Goal: Transaction & Acquisition: Book appointment/travel/reservation

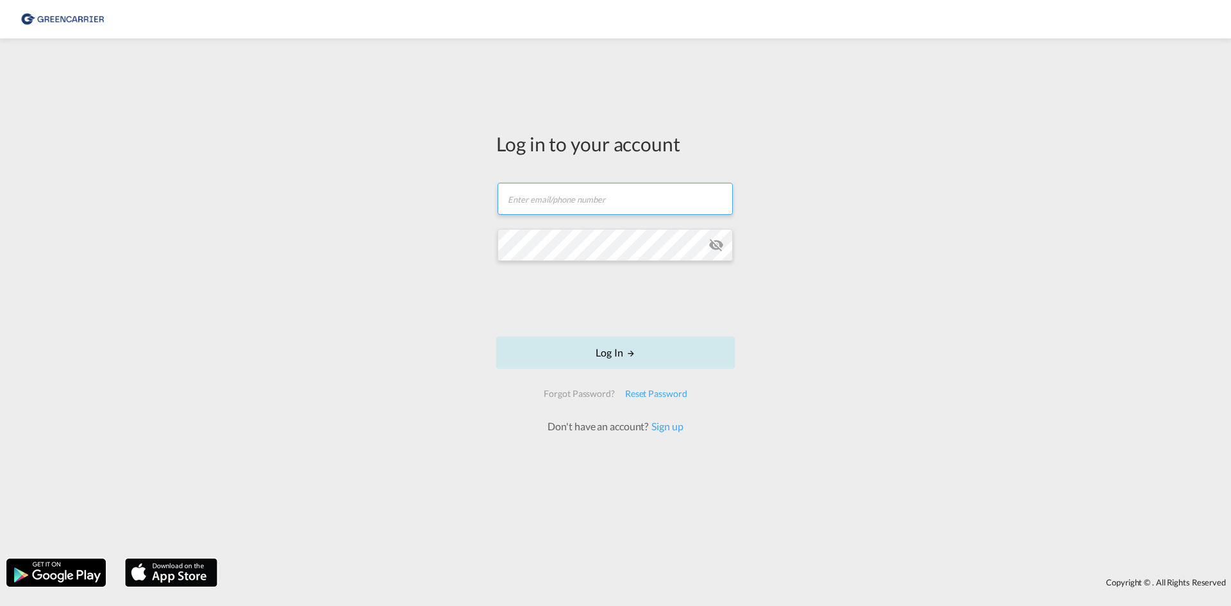
type input "[EMAIL_ADDRESS][DOMAIN_NAME]"
click at [599, 353] on button "Log In" at bounding box center [615, 353] width 238 height 32
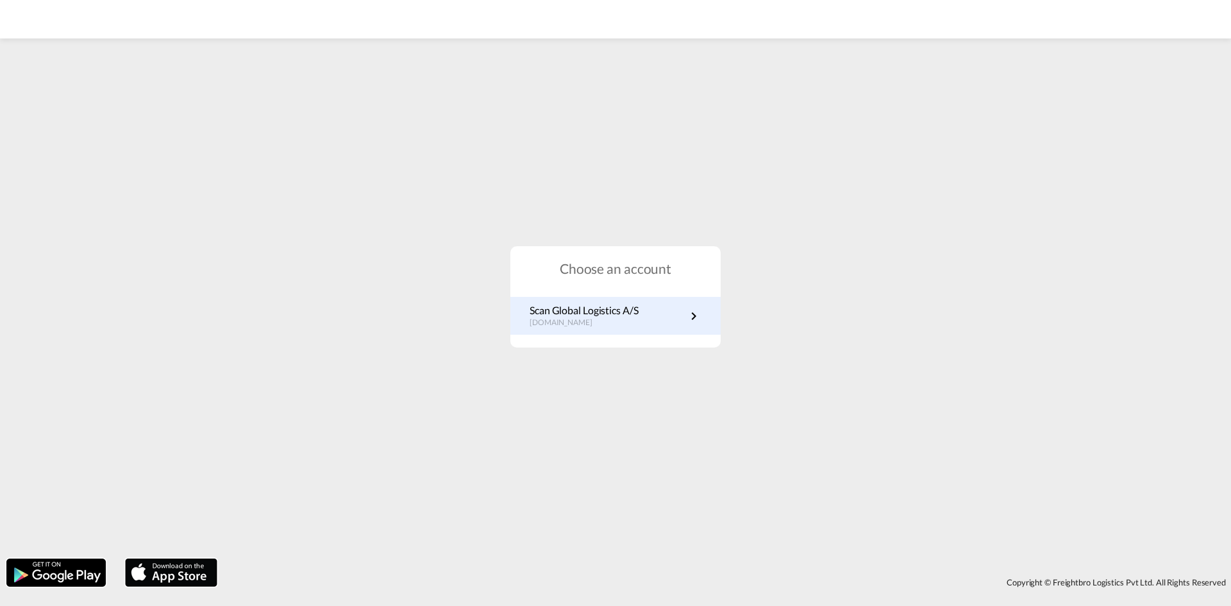
click at [559, 322] on p "[DOMAIN_NAME]" at bounding box center [584, 322] width 109 height 11
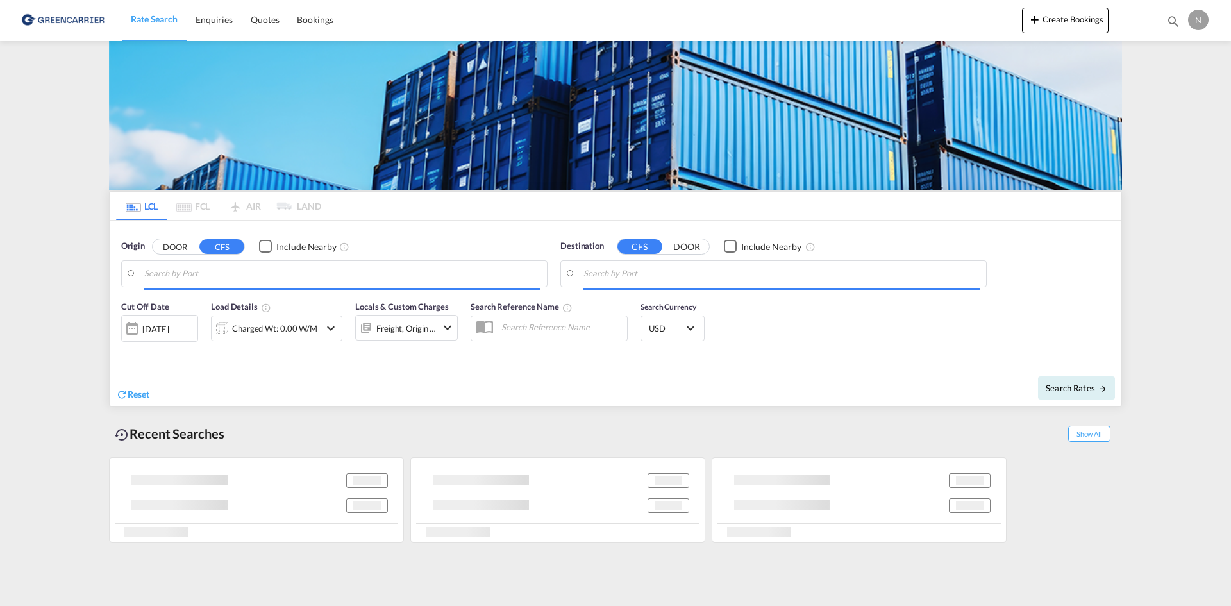
type input "[GEOGRAPHIC_DATA], [GEOGRAPHIC_DATA]"
type input "[GEOGRAPHIC_DATA], ECGYE"
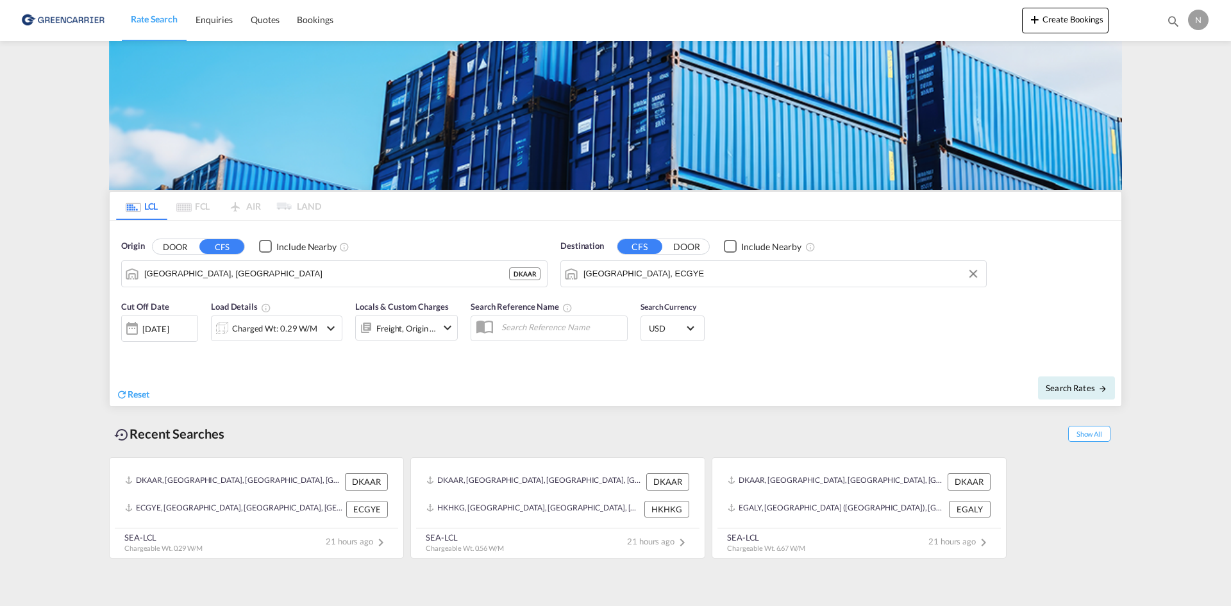
click at [653, 278] on input "[GEOGRAPHIC_DATA], ECGYE" at bounding box center [781, 273] width 396 height 19
click at [307, 338] on div "Charged Wt: 0.29 W/M" at bounding box center [266, 328] width 108 height 26
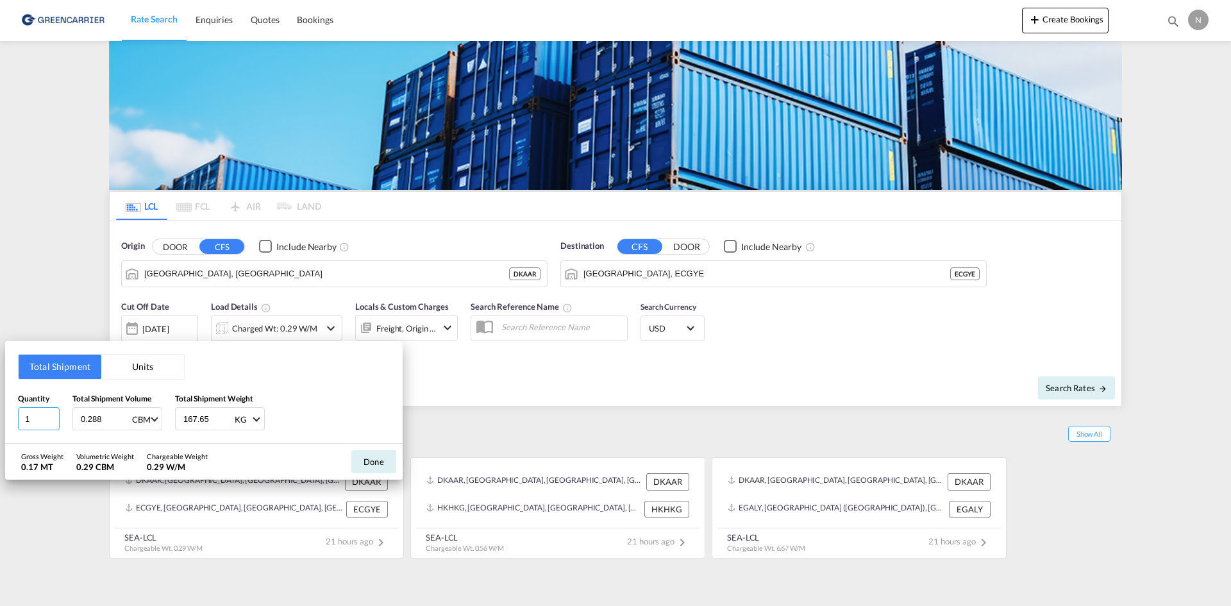
click at [51, 411] on input "1" at bounding box center [39, 418] width 42 height 23
click at [51, 417] on input "2" at bounding box center [39, 418] width 42 height 23
click at [51, 417] on input "3" at bounding box center [39, 418] width 42 height 23
type input "4"
click at [51, 417] on input "4" at bounding box center [39, 418] width 42 height 23
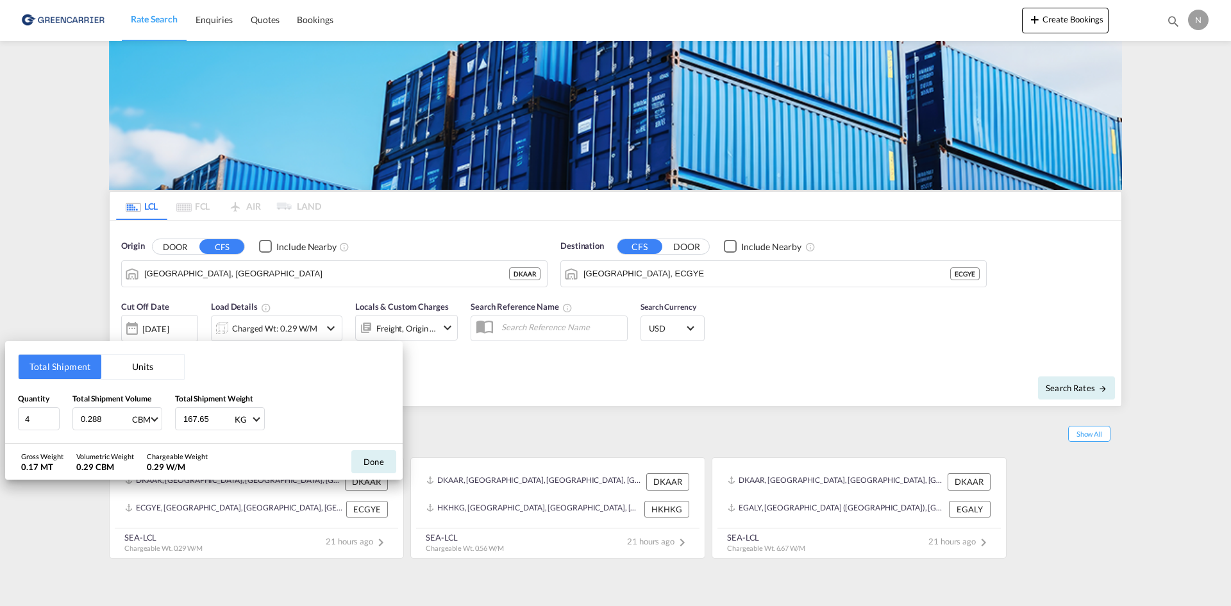
click at [79, 423] on div "0.288 CBM CBM CFT" at bounding box center [117, 418] width 90 height 23
click at [82, 423] on input "0.288" at bounding box center [104, 419] width 51 height 22
type input "3.096"
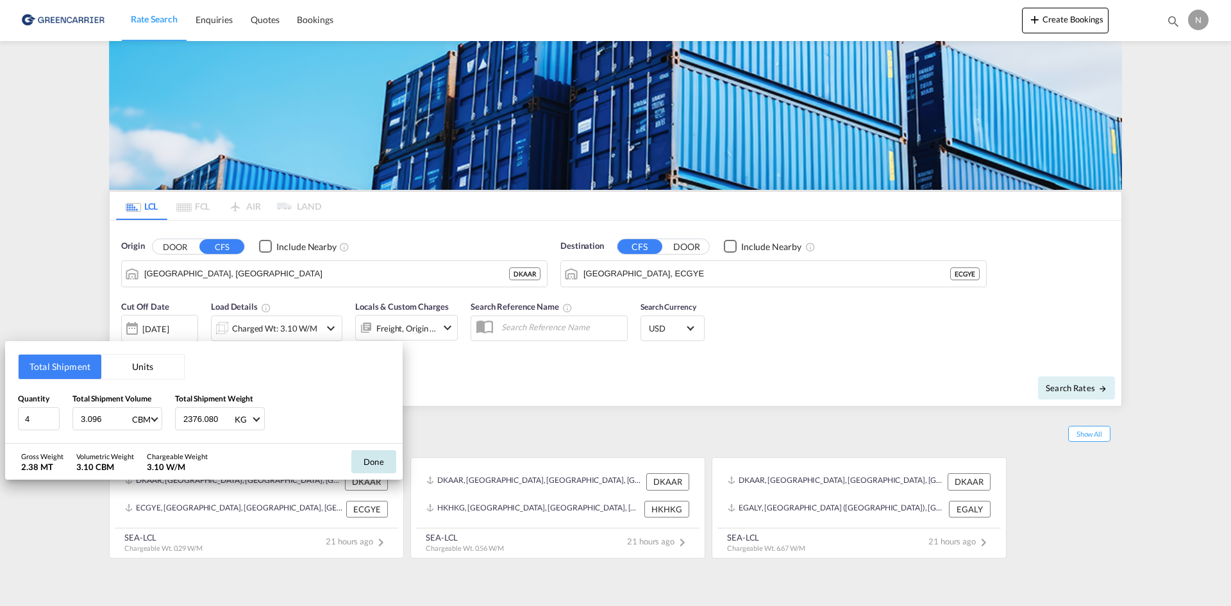
type input "2376.080"
click at [378, 462] on button "Done" at bounding box center [373, 461] width 45 height 23
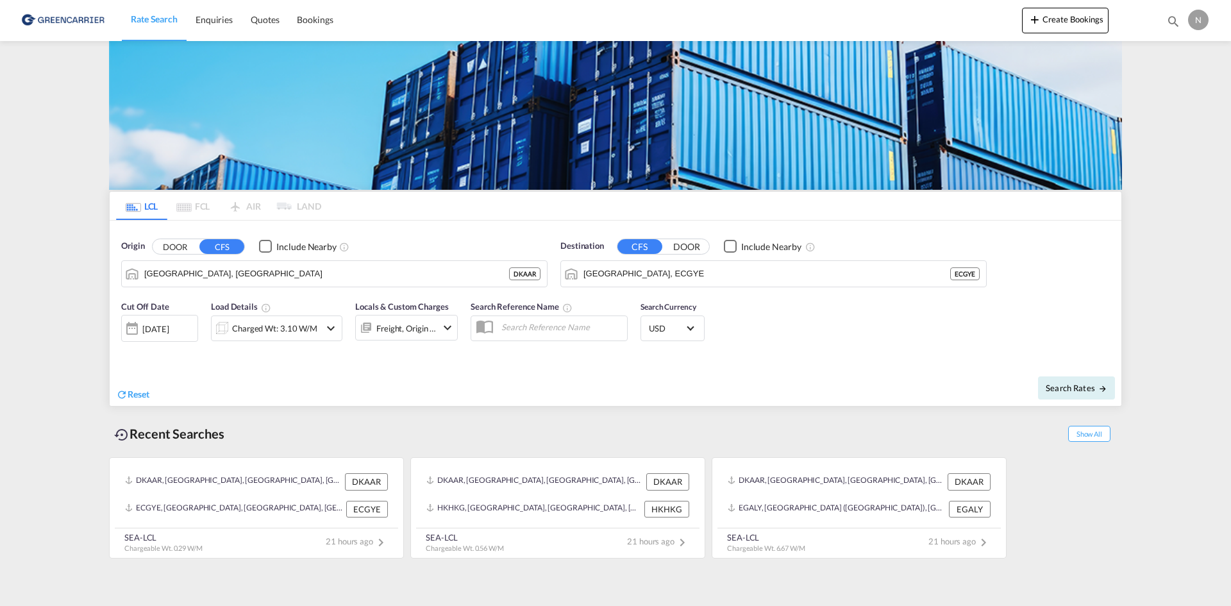
click at [445, 329] on md-icon "icon-chevron-down" at bounding box center [447, 327] width 15 height 15
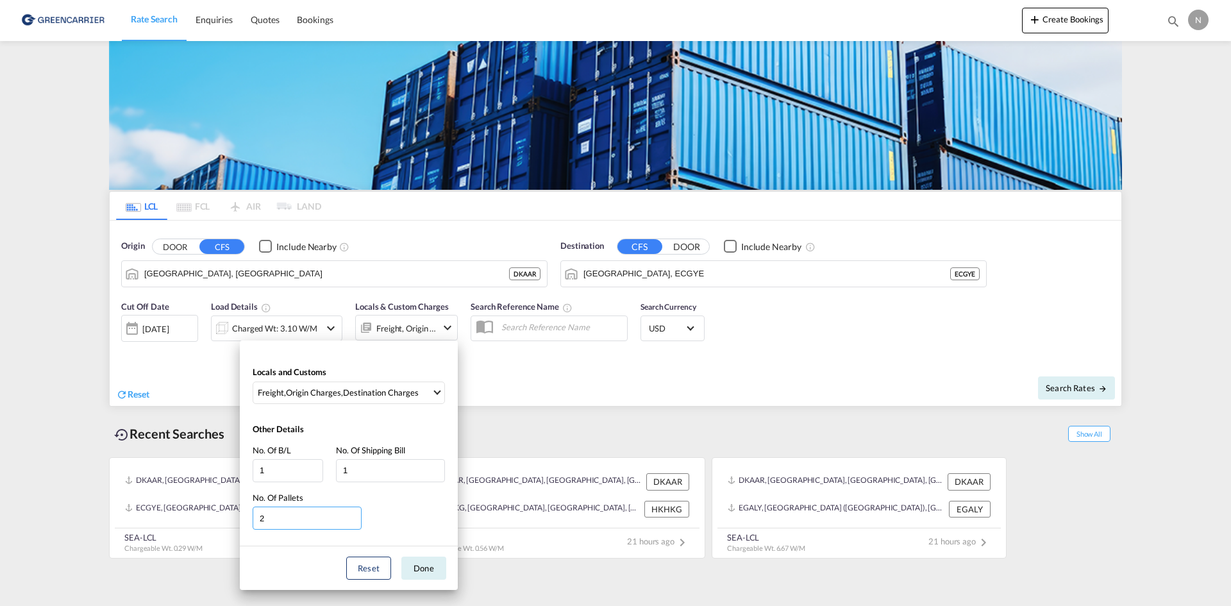
click at [357, 517] on input "2" at bounding box center [307, 517] width 109 height 23
click at [357, 517] on input "3" at bounding box center [307, 517] width 109 height 23
type input "4"
click at [357, 517] on input "4" at bounding box center [307, 517] width 109 height 23
click at [442, 575] on button "Done" at bounding box center [423, 567] width 45 height 23
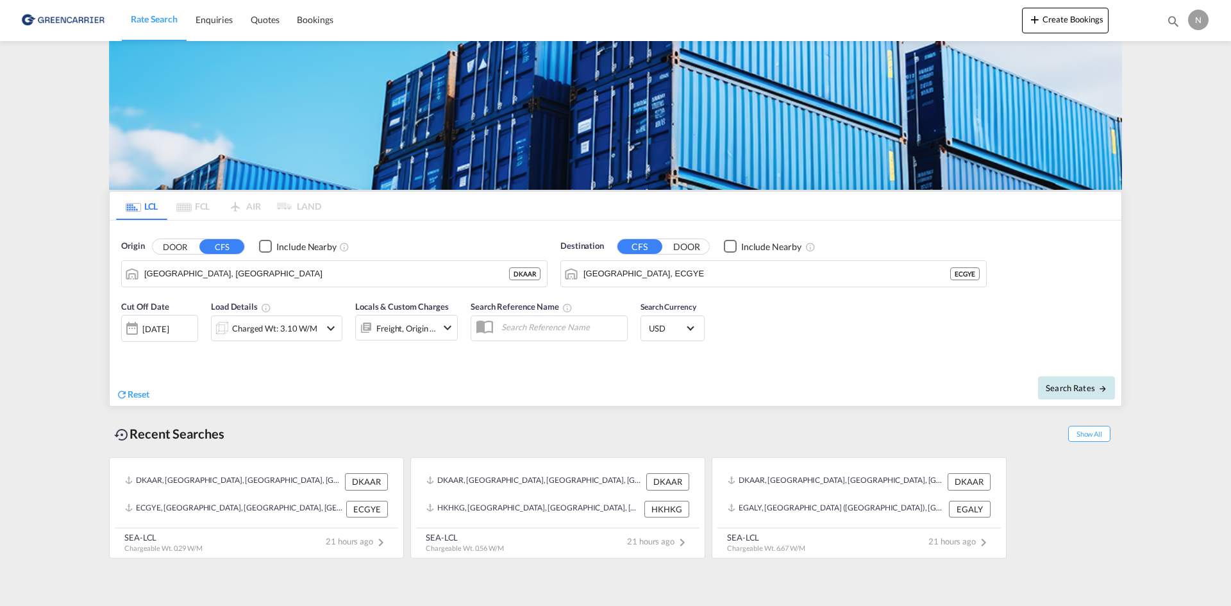
click at [1064, 392] on button "Search Rates" at bounding box center [1076, 387] width 77 height 23
type input "DKAAR to ECGYE / [DATE]"
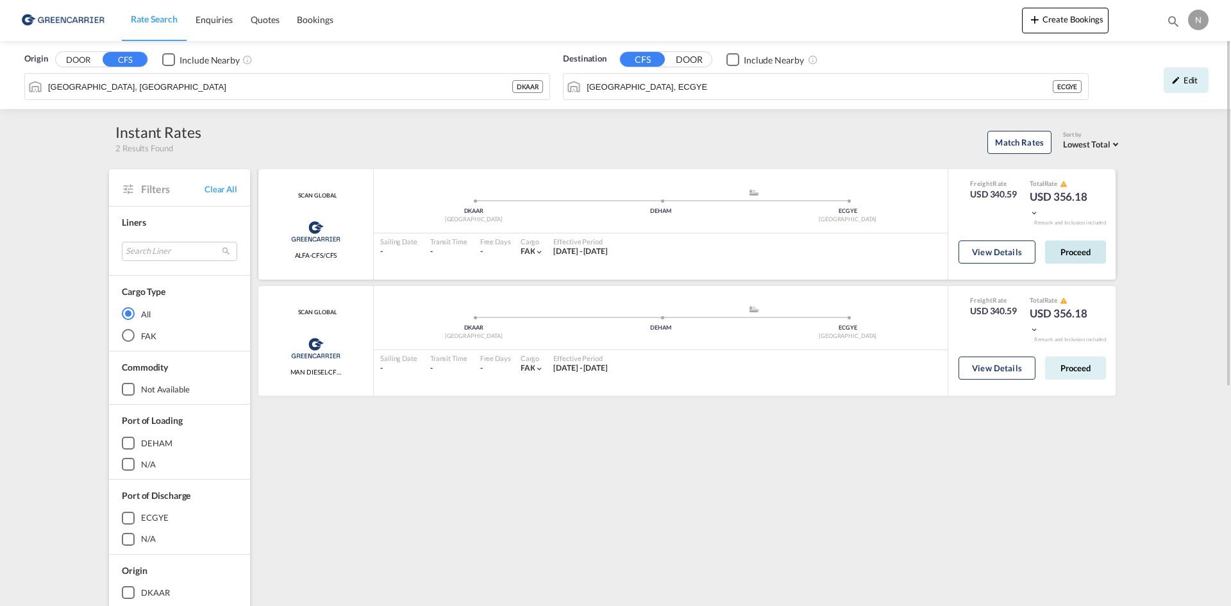
click at [1080, 258] on button "Proceed" at bounding box center [1075, 251] width 61 height 23
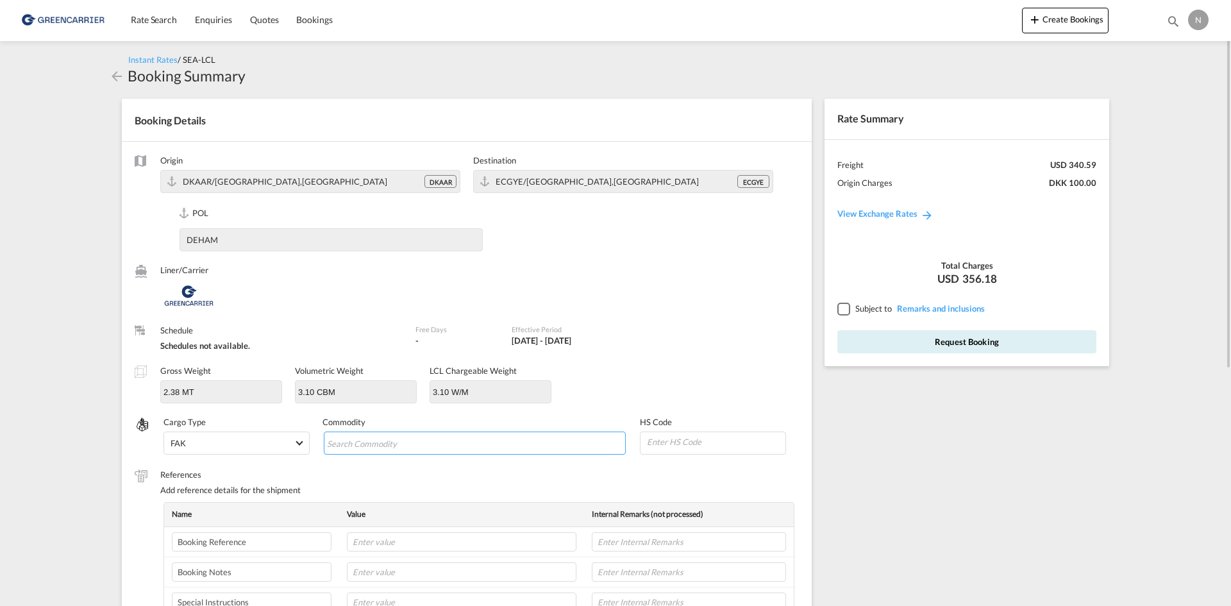
click at [437, 444] on input "Search Commodity" at bounding box center [385, 443] width 117 height 21
type input "ENZYMES"
type input "350790"
click at [432, 544] on input "text" at bounding box center [461, 541] width 229 height 19
paste input "CPH32106750"
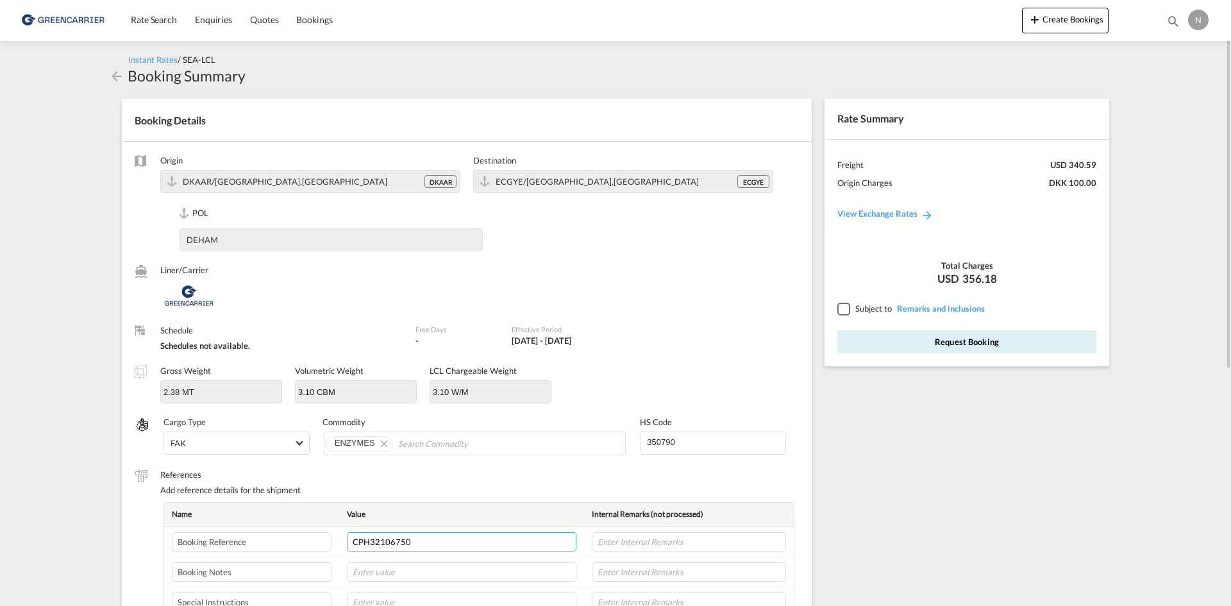
type input "CPH32106750"
type input "NOVONESIS"
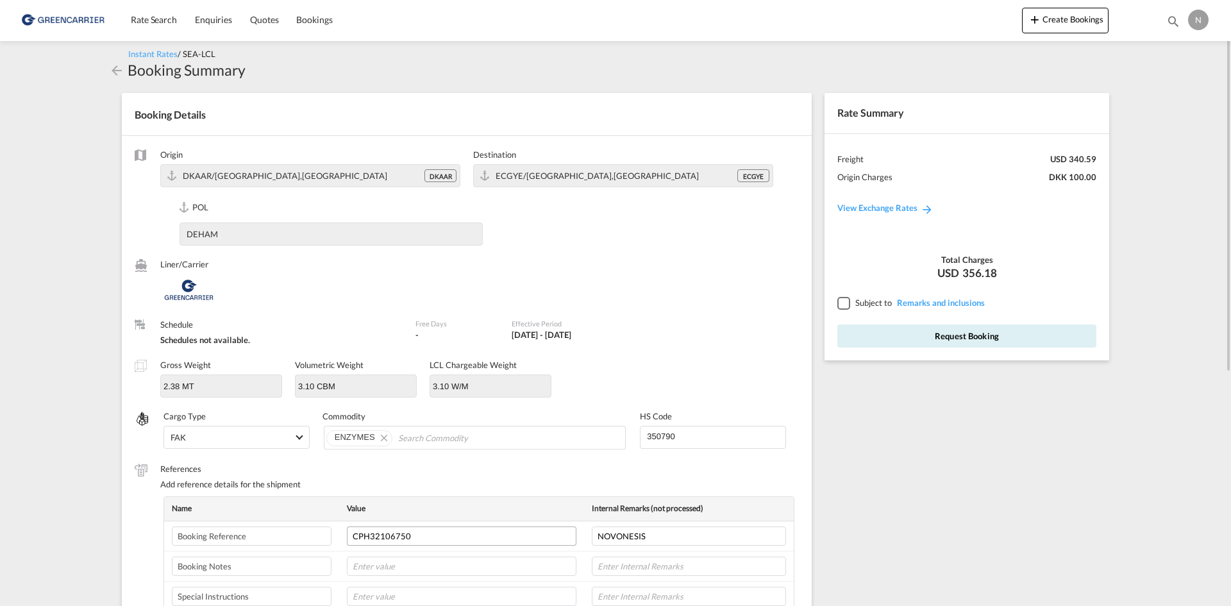
scroll to position [330, 0]
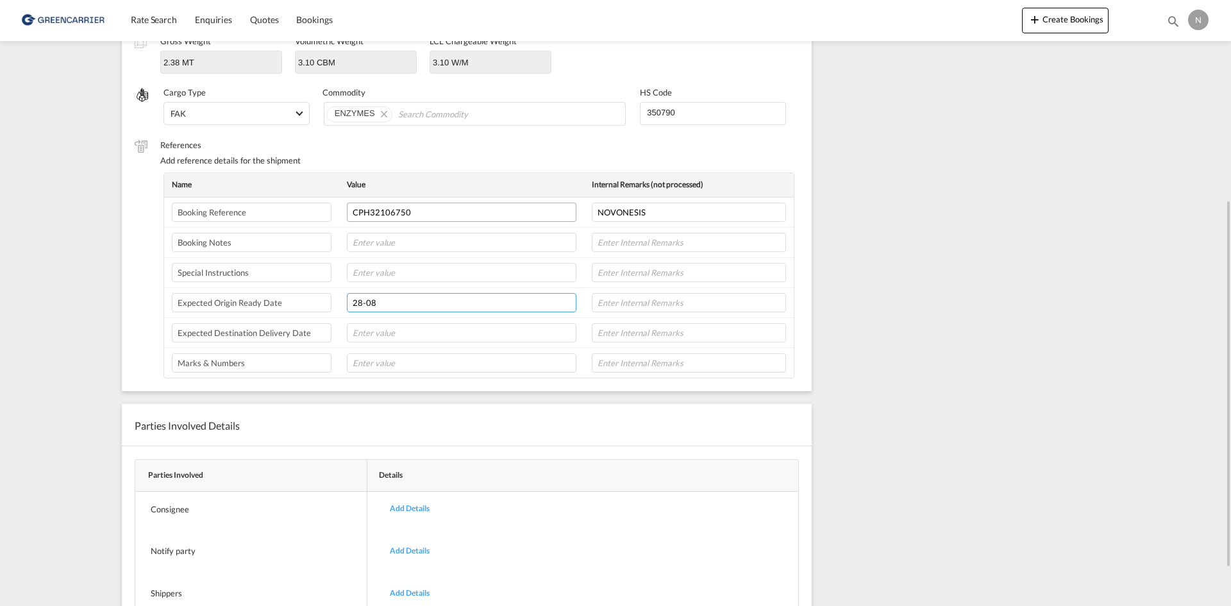
type input "28-08"
type input "8L"
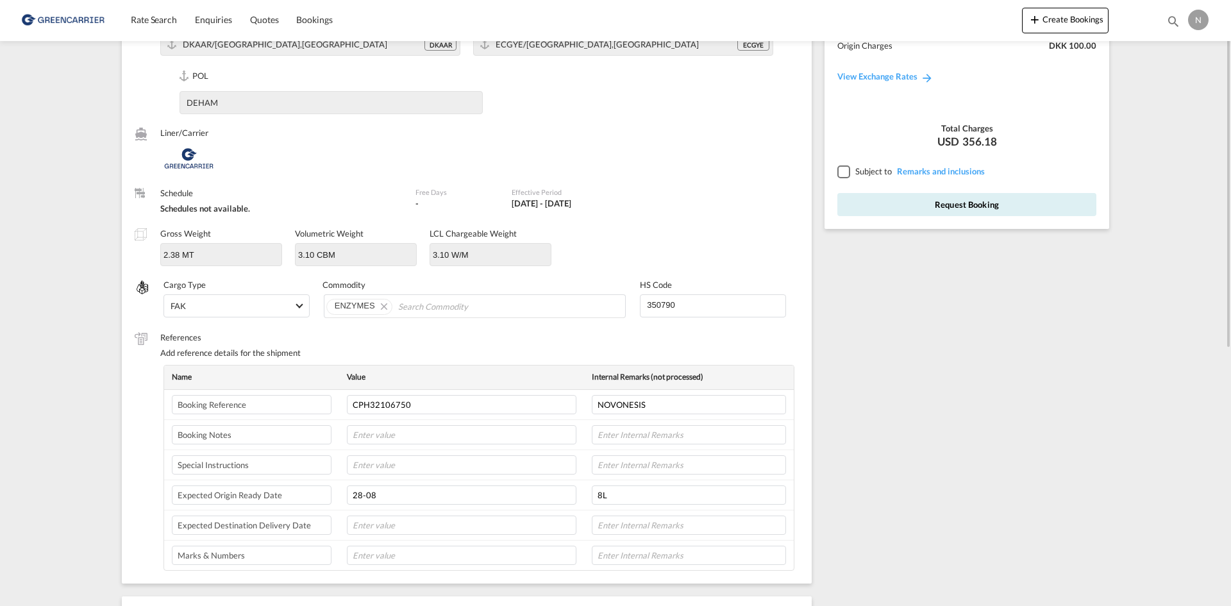
scroll to position [73, 0]
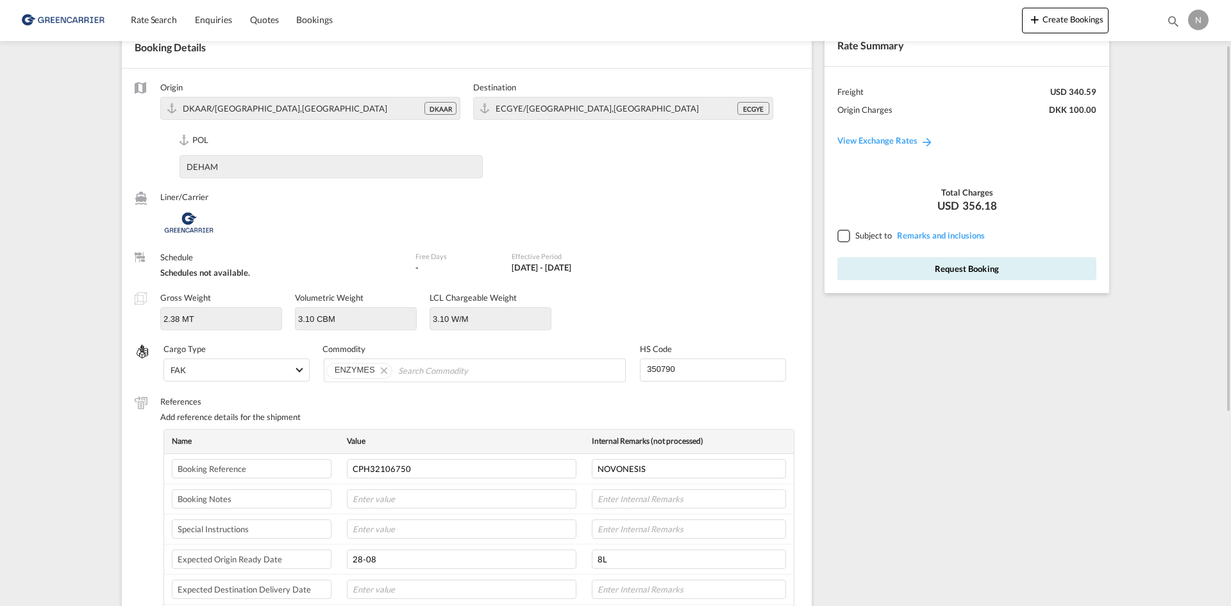
click at [845, 230] on div at bounding box center [843, 235] width 12 height 12
click at [862, 272] on button "Request Booking" at bounding box center [966, 268] width 259 height 23
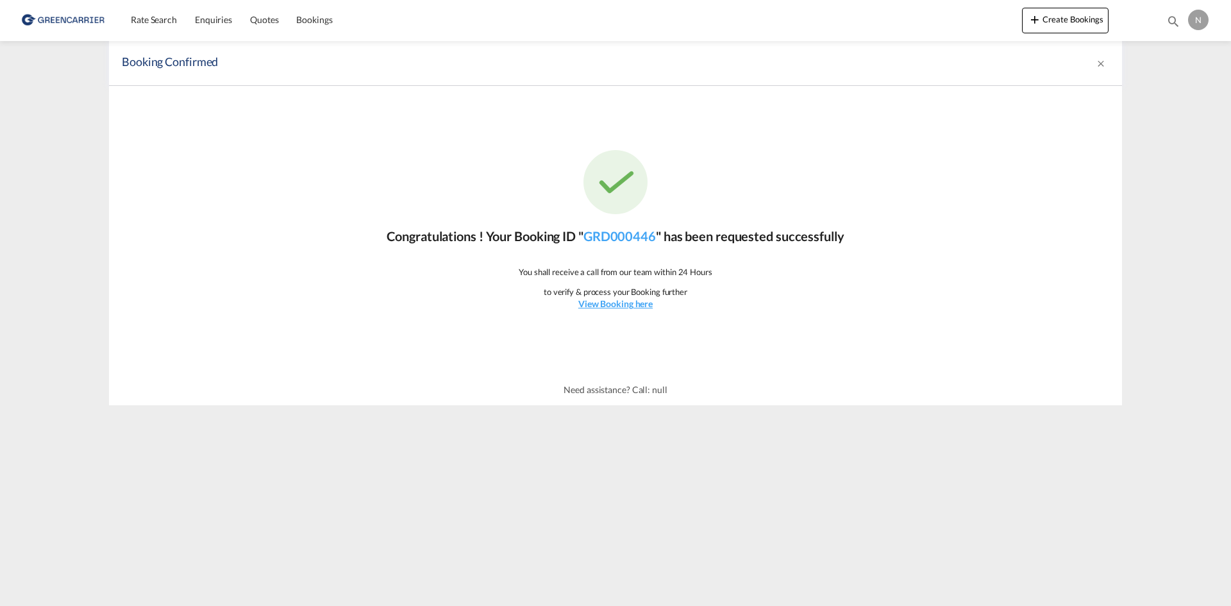
scroll to position [0, 0]
click at [161, 22] on span "Rate Search" at bounding box center [154, 19] width 46 height 11
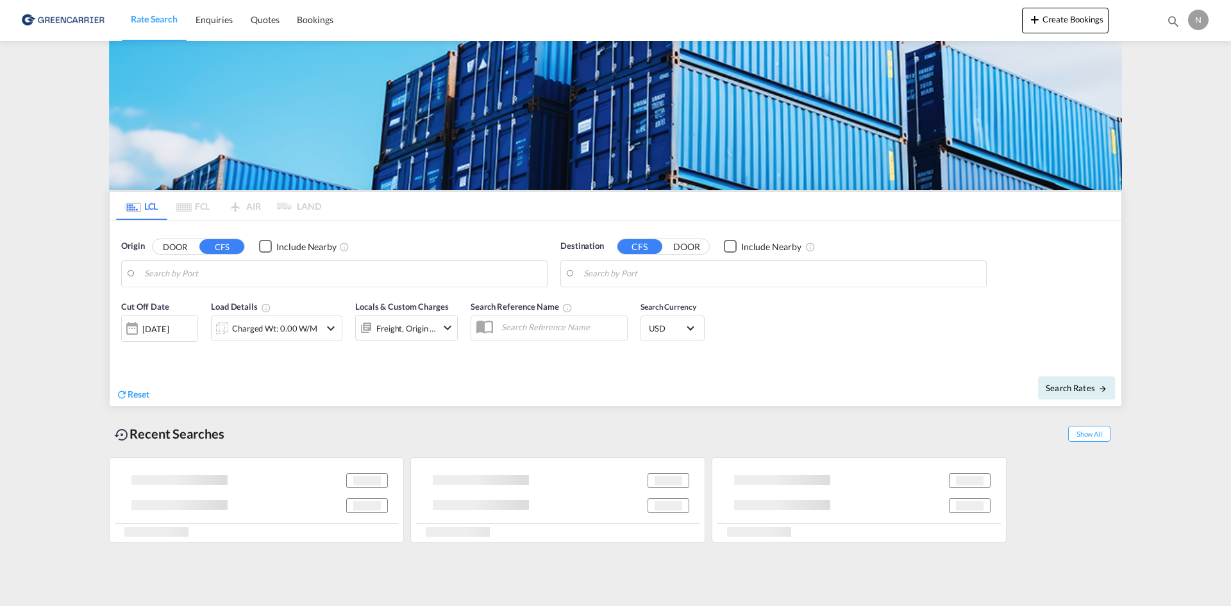
type input "[GEOGRAPHIC_DATA], [GEOGRAPHIC_DATA]"
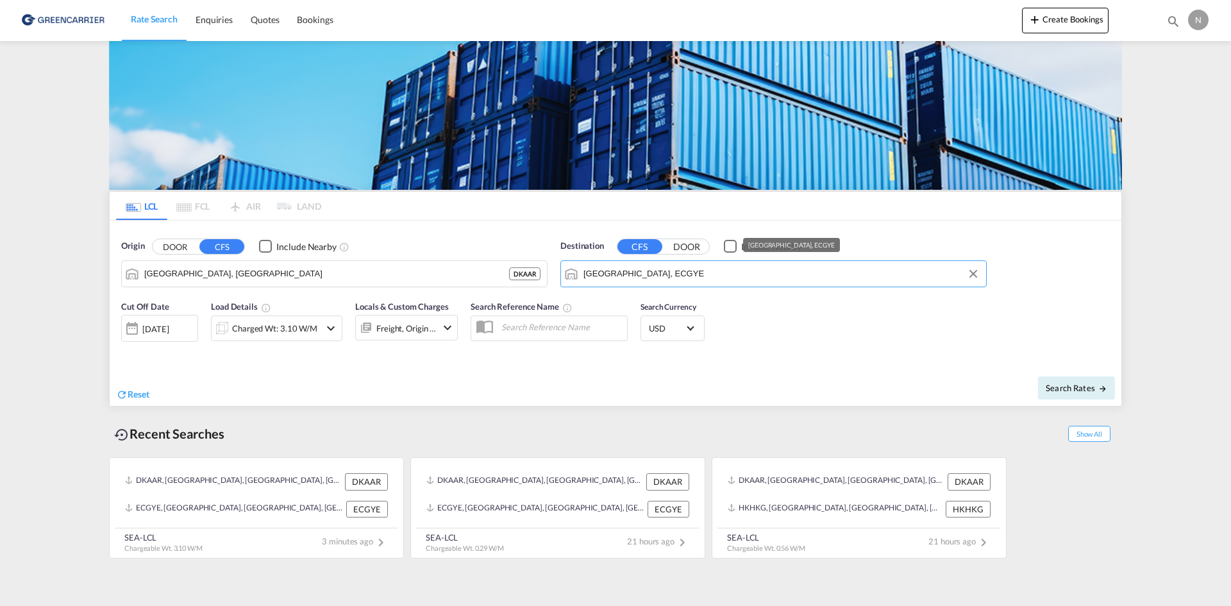
click at [624, 267] on input "[GEOGRAPHIC_DATA], ECGYE" at bounding box center [781, 273] width 396 height 19
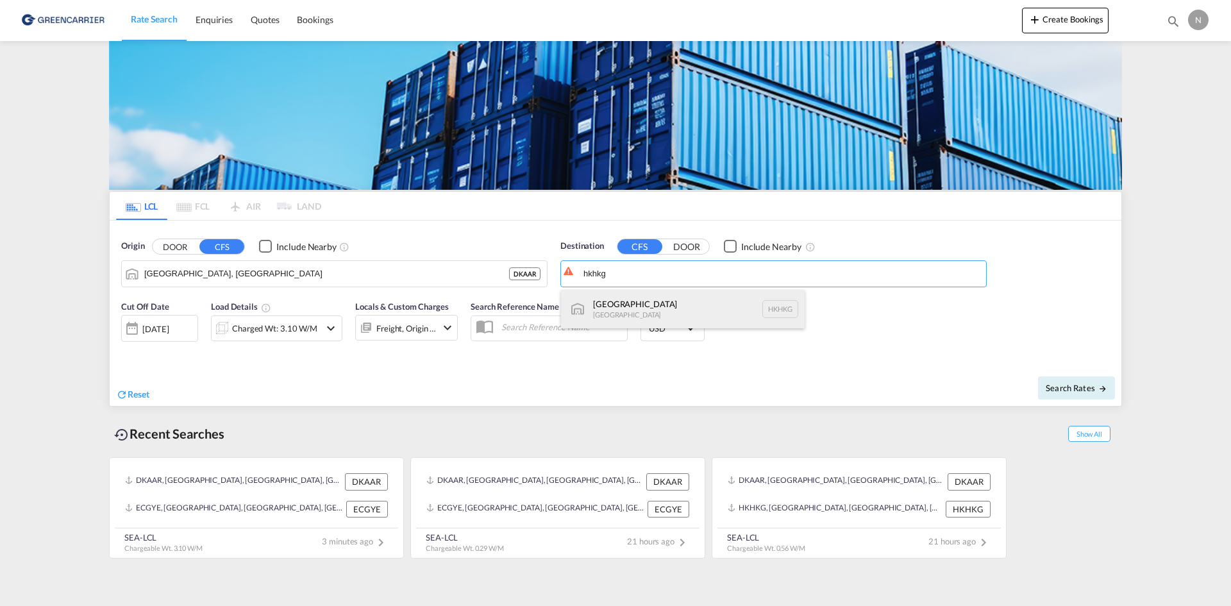
click at [644, 308] on div "[GEOGRAPHIC_DATA] [GEOGRAPHIC_DATA] [GEOGRAPHIC_DATA]" at bounding box center [683, 309] width 244 height 38
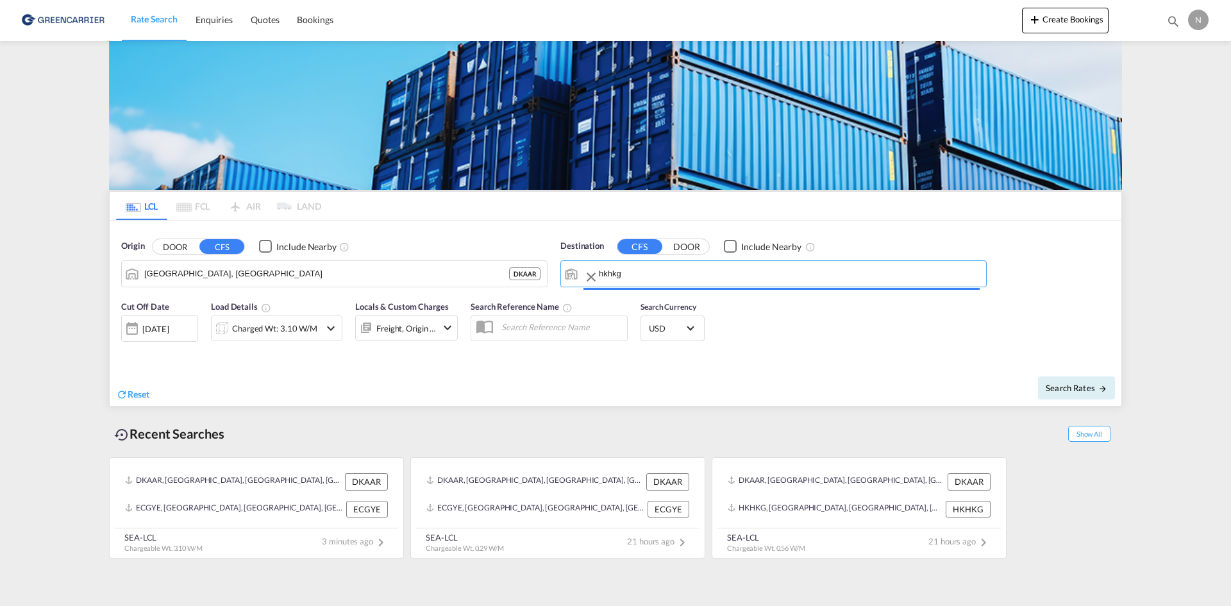
type input "[GEOGRAPHIC_DATA], HKHKG"
click at [217, 326] on div at bounding box center [222, 328] width 21 height 26
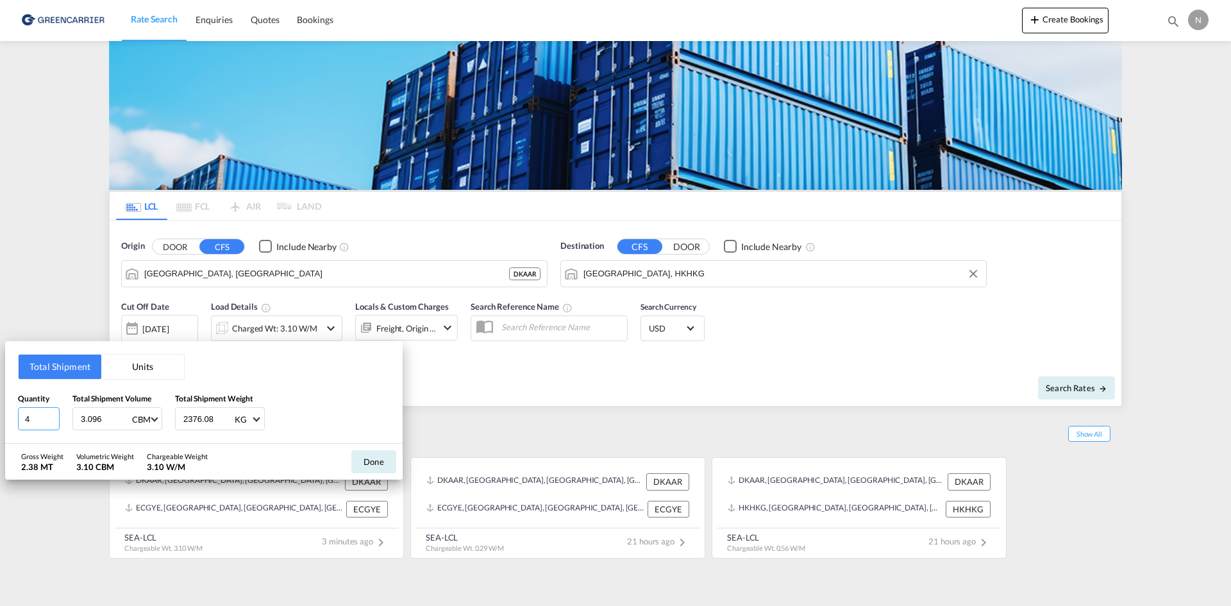
click at [53, 424] on input "4" at bounding box center [39, 418] width 42 height 23
click at [49, 421] on input "3" at bounding box center [39, 418] width 42 height 23
click at [49, 421] on input "2" at bounding box center [39, 418] width 42 height 23
type input "1"
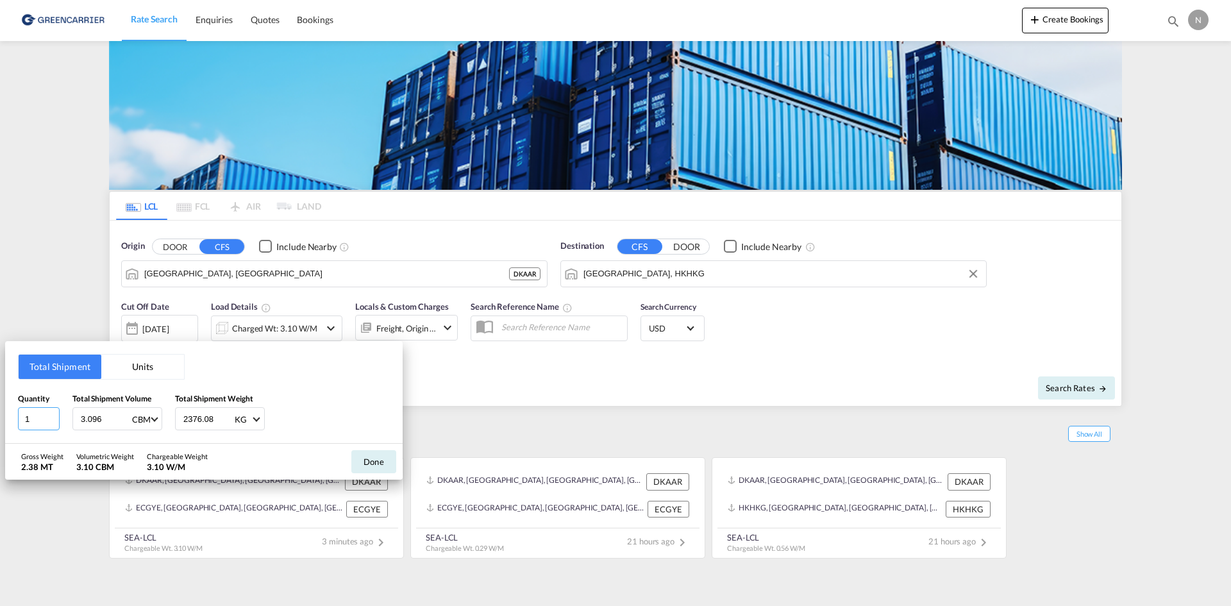
click at [49, 421] on input "1" at bounding box center [39, 418] width 42 height 23
click at [82, 417] on input "3.096" at bounding box center [104, 419] width 51 height 22
type input "1.213"
click at [195, 422] on input "2376.08" at bounding box center [207, 419] width 51 height 22
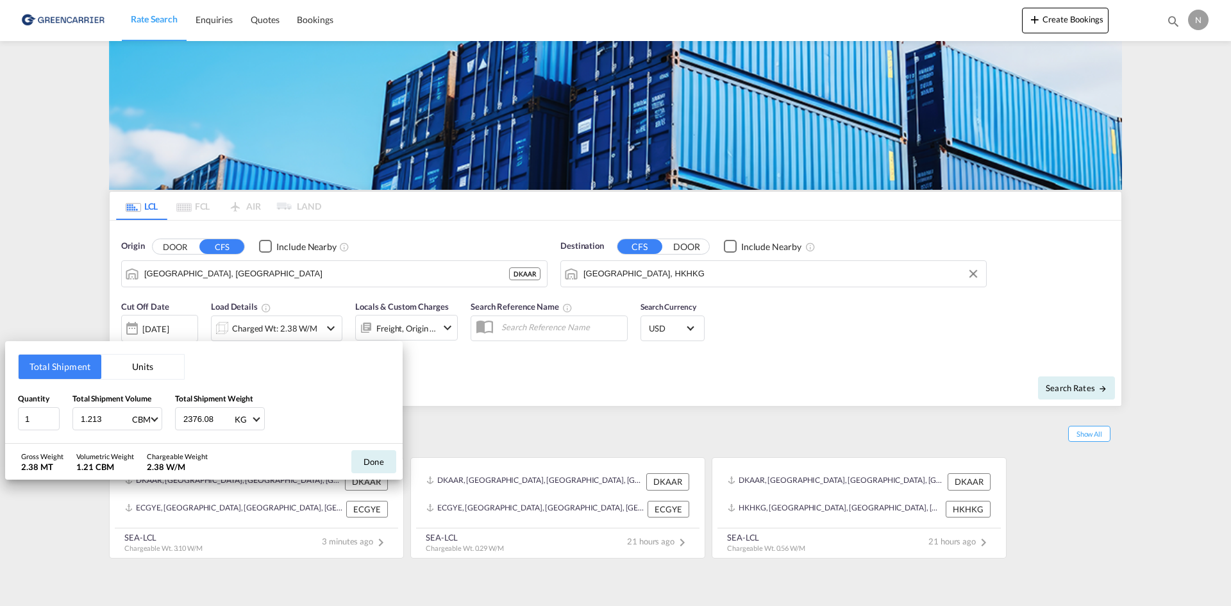
click at [195, 422] on input "2376.08" at bounding box center [207, 419] width 51 height 22
type input "657.800"
click at [379, 463] on button "Done" at bounding box center [373, 461] width 45 height 23
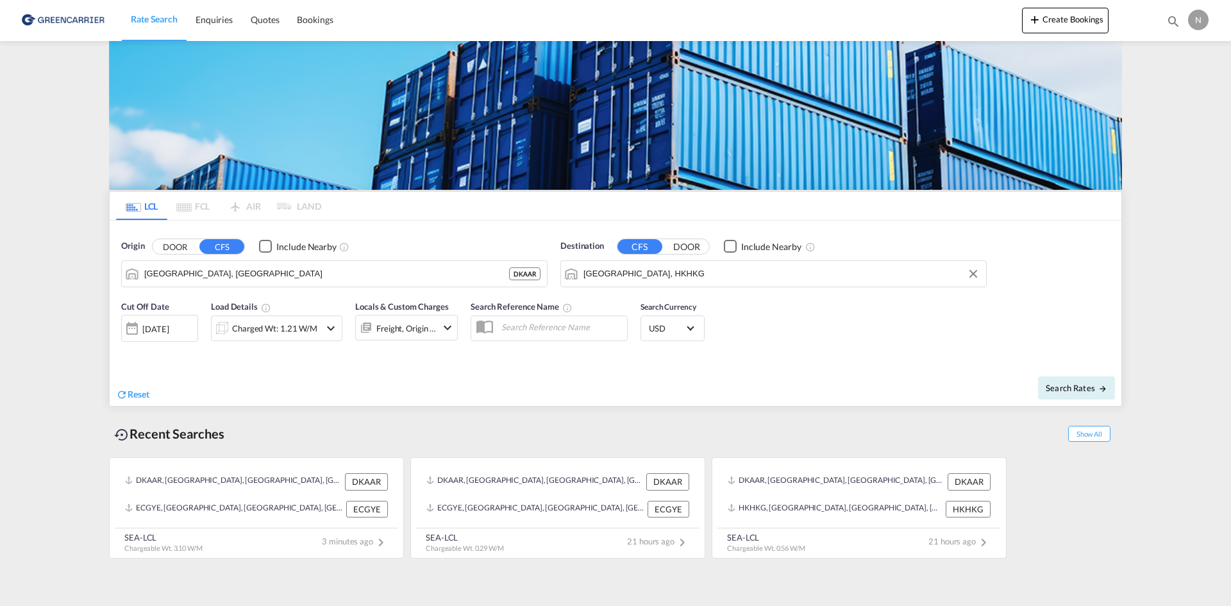
click at [416, 325] on div "Freight, Origin +1" at bounding box center [406, 328] width 60 height 18
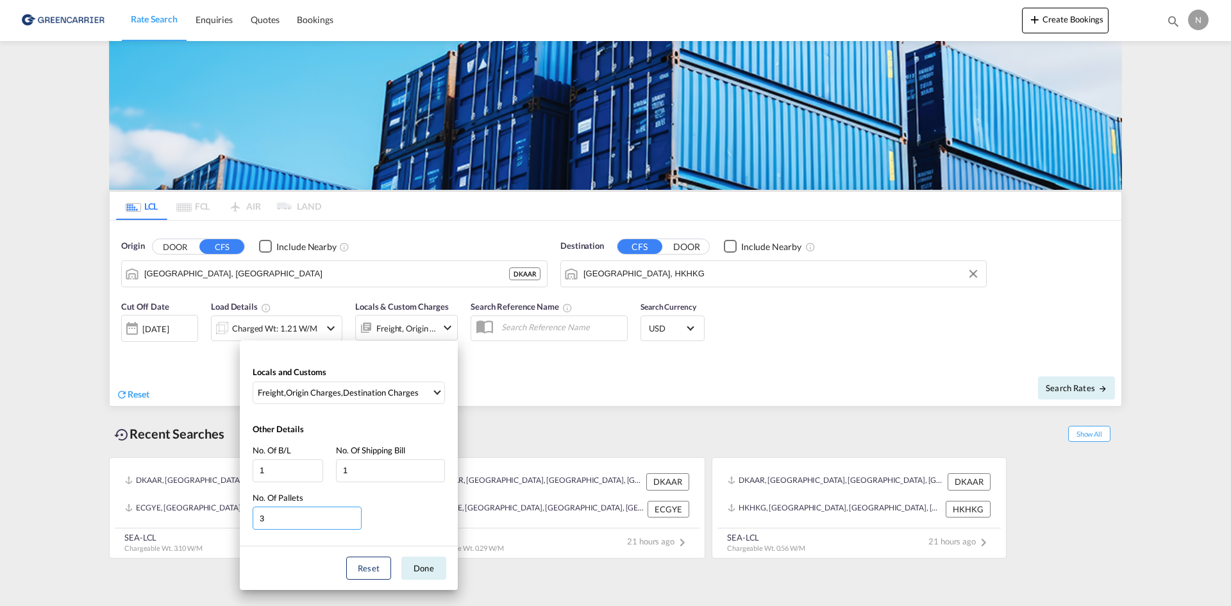
click at [356, 520] on input "3" at bounding box center [307, 517] width 109 height 23
click at [356, 520] on input "2" at bounding box center [307, 517] width 109 height 23
type input "1"
click at [356, 520] on input "1" at bounding box center [307, 517] width 109 height 23
click at [440, 569] on button "Done" at bounding box center [423, 567] width 45 height 23
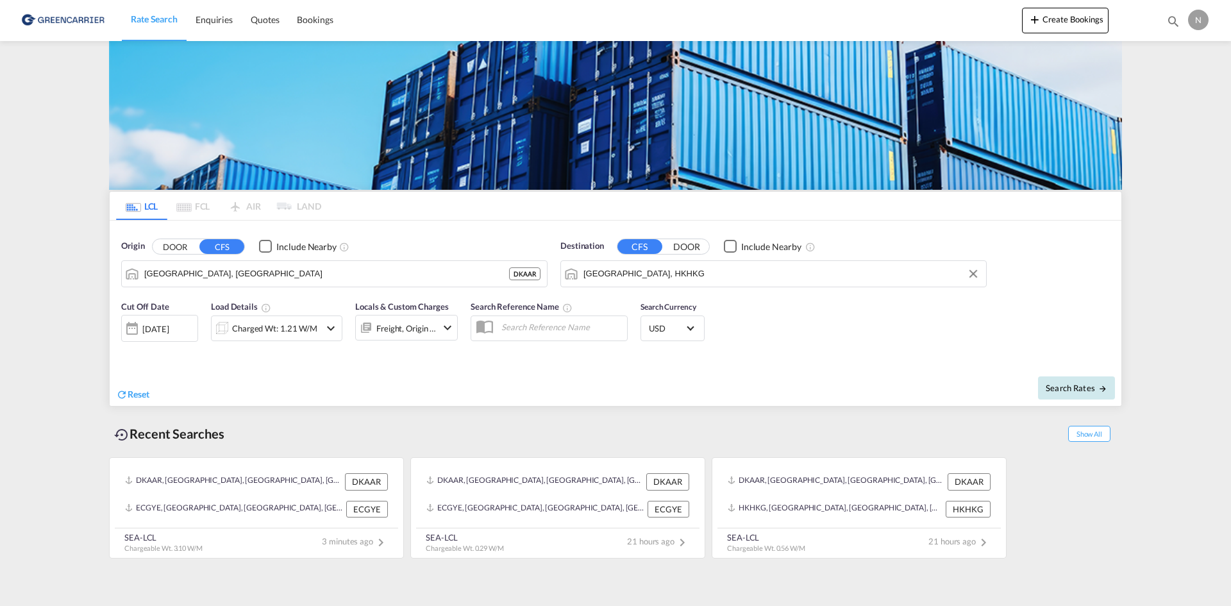
click at [1069, 388] on span "Search Rates" at bounding box center [1077, 388] width 62 height 10
type input "DKAAR to HKHKG / [DATE]"
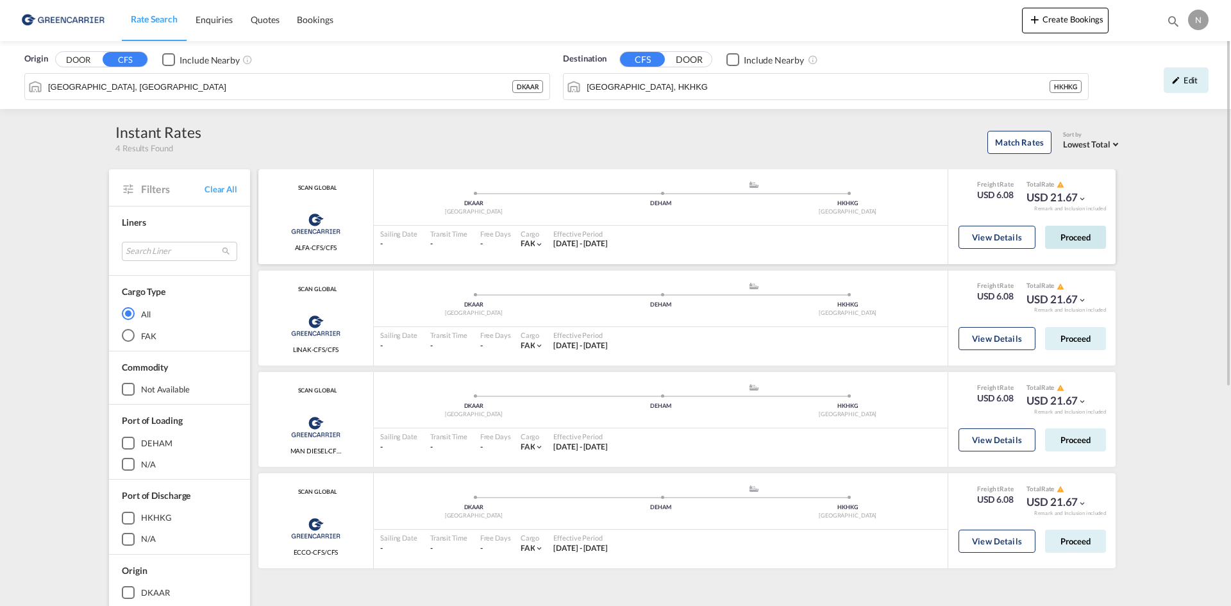
click at [1083, 238] on button "Proceed" at bounding box center [1075, 237] width 61 height 23
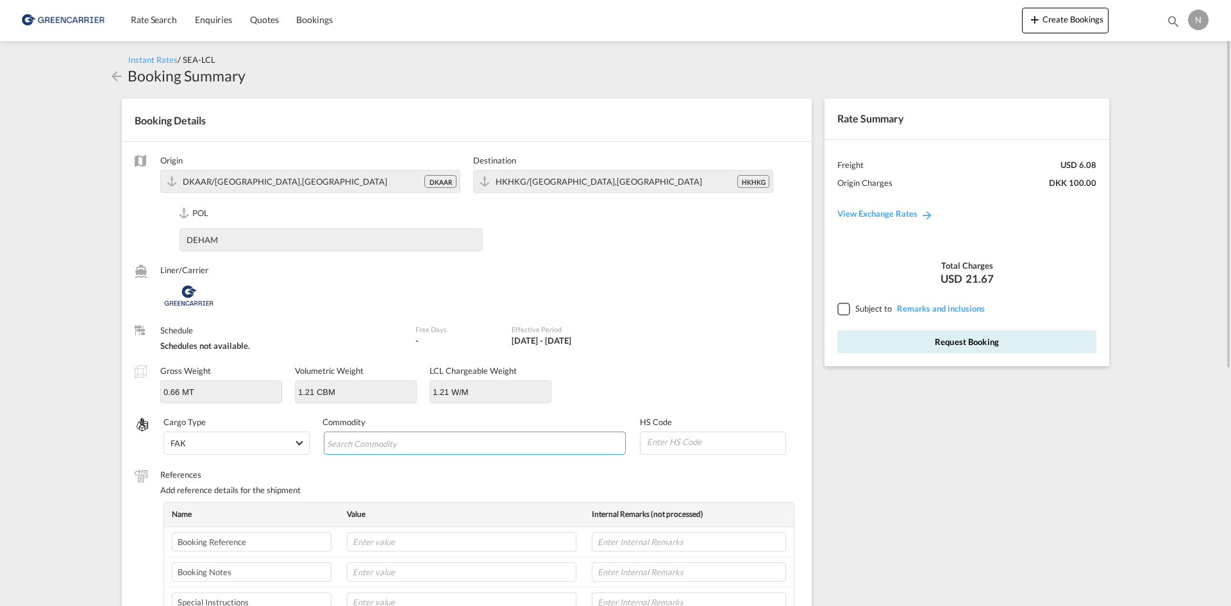
click at [433, 435] on input "Search Commodity" at bounding box center [385, 443] width 117 height 21
type input "ENZYMES"
type input "350790"
click at [392, 541] on input "text" at bounding box center [461, 541] width 229 height 19
paste input "CPH32106751"
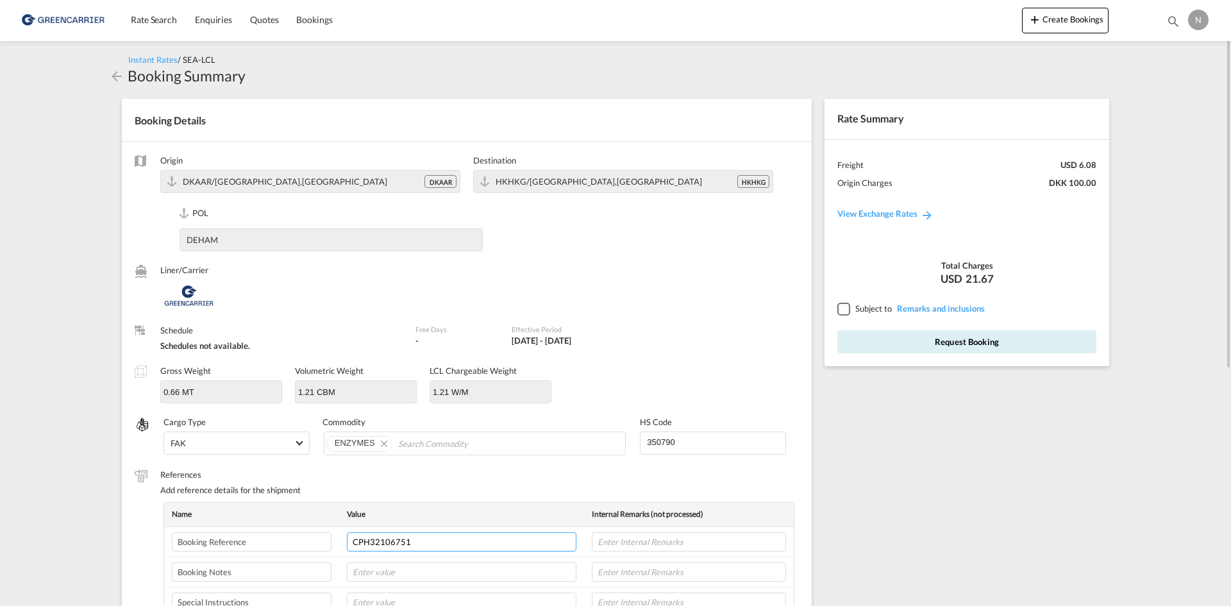
type input "CPH32106751"
type input "NOVONESIS"
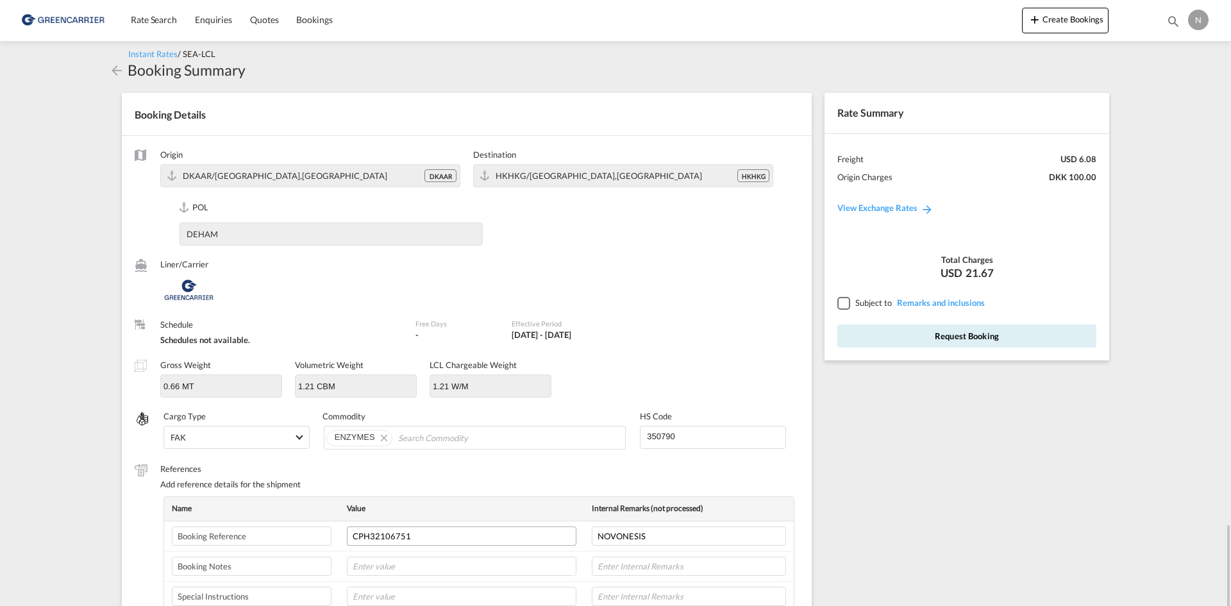
scroll to position [330, 0]
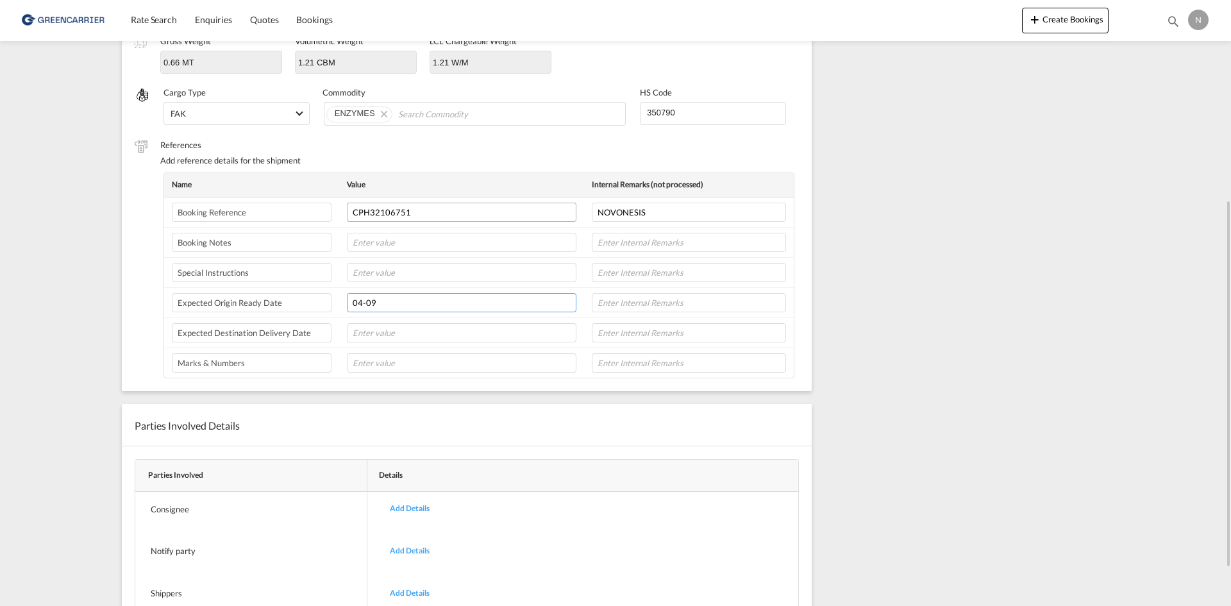
type input "04-09"
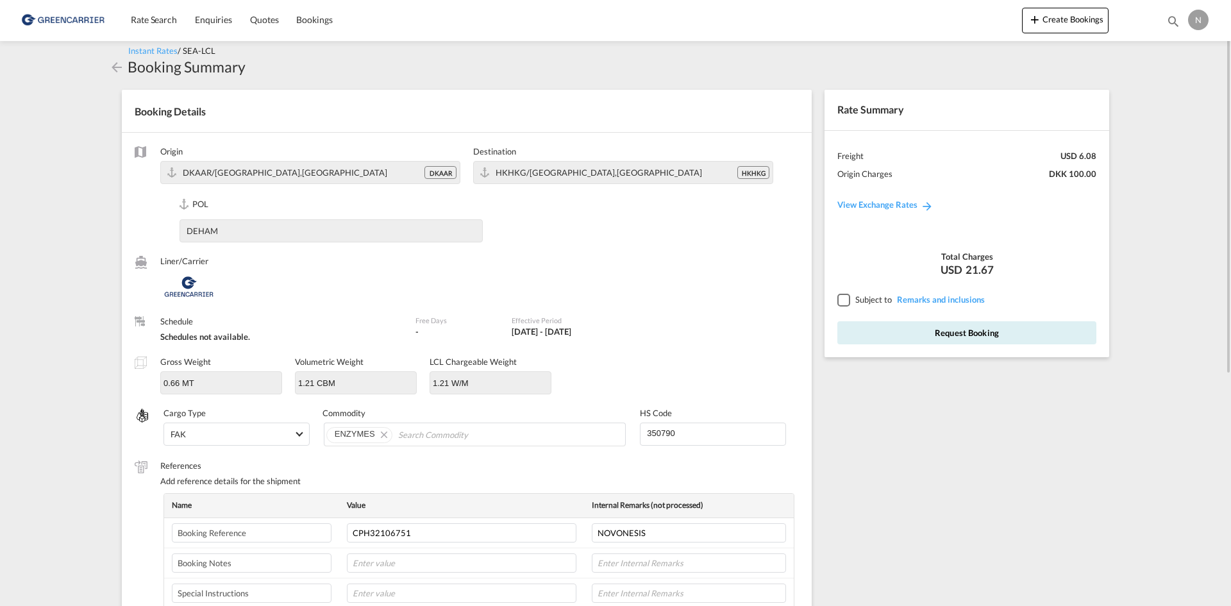
scroll to position [73, 0]
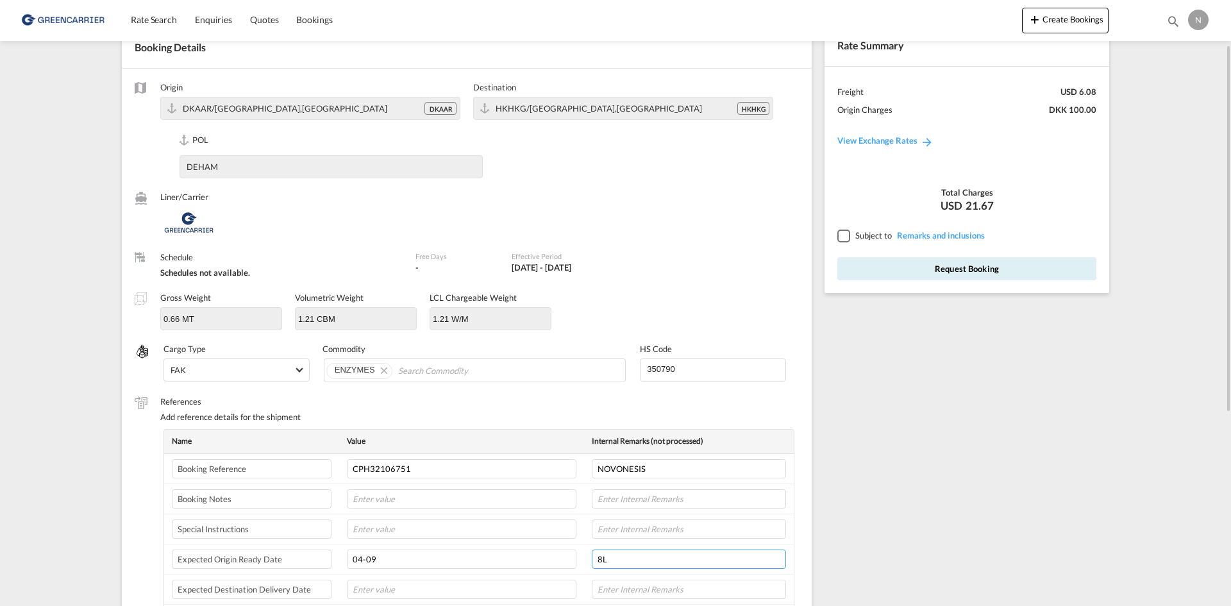
type input "8L"
click at [840, 238] on div at bounding box center [843, 235] width 12 height 12
click at [887, 265] on button "Request Booking" at bounding box center [966, 268] width 259 height 23
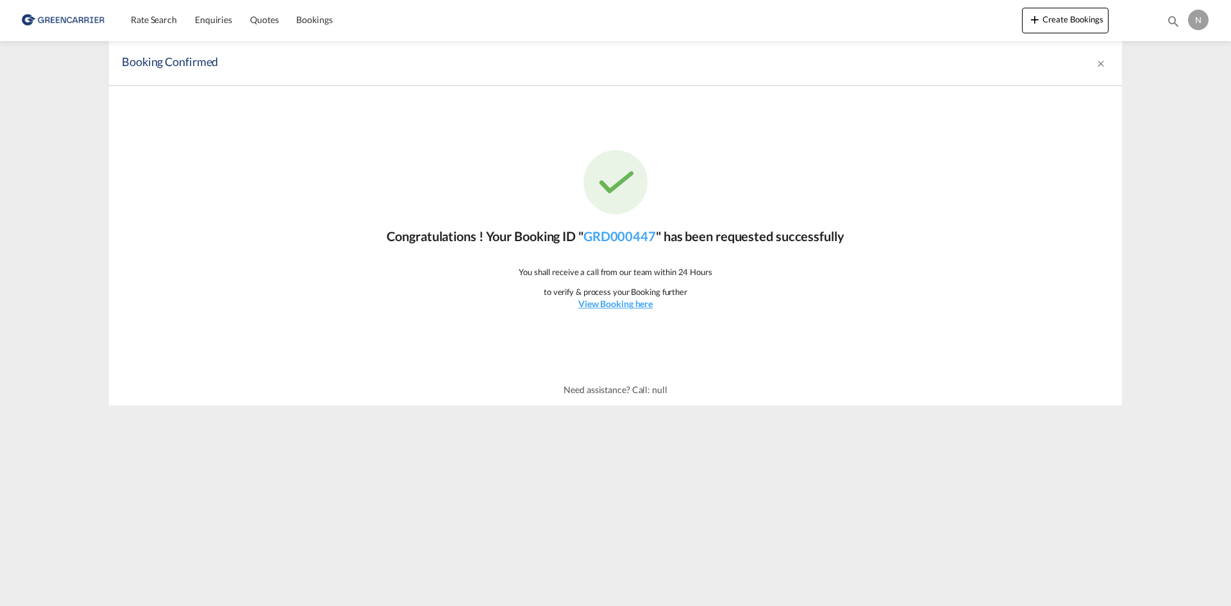
scroll to position [0, 0]
drag, startPoint x: 142, startPoint y: 22, endPoint x: 132, endPoint y: 26, distance: 10.7
click at [142, 22] on span "Rate Search" at bounding box center [154, 19] width 46 height 11
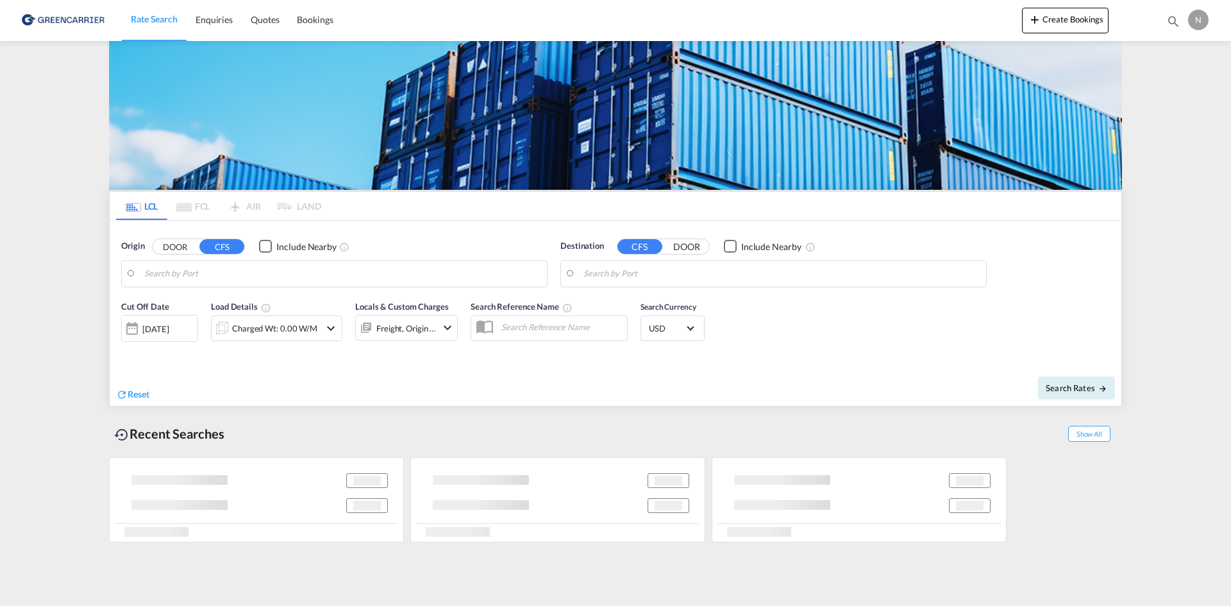
type input "[GEOGRAPHIC_DATA], [GEOGRAPHIC_DATA]"
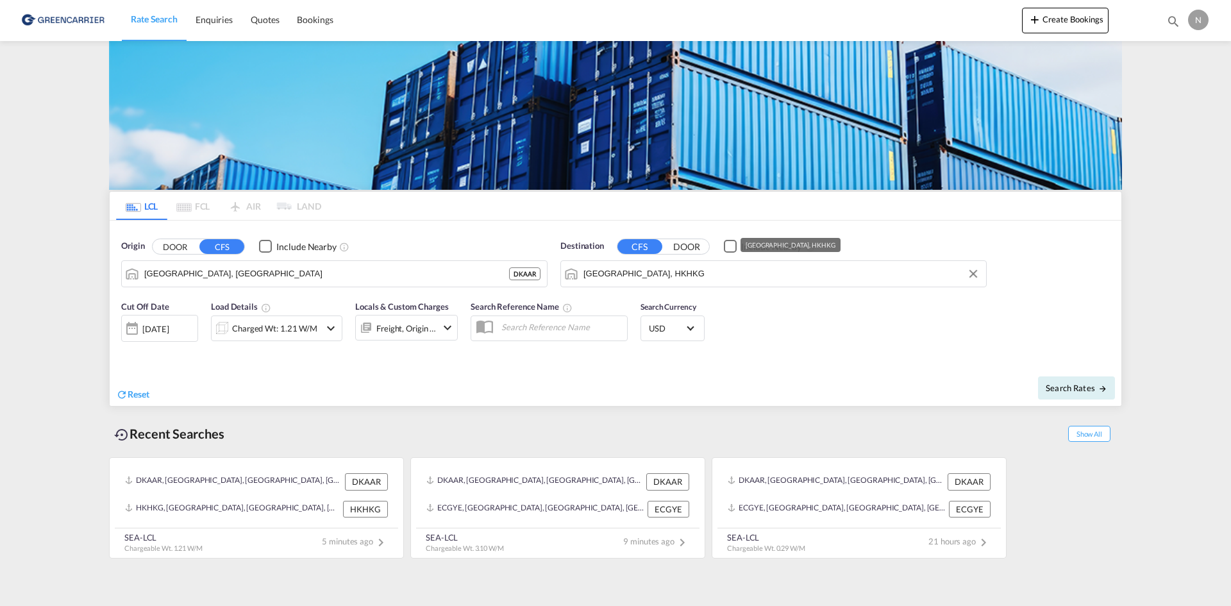
click at [621, 272] on input "[GEOGRAPHIC_DATA], HKHKG" at bounding box center [781, 273] width 396 height 19
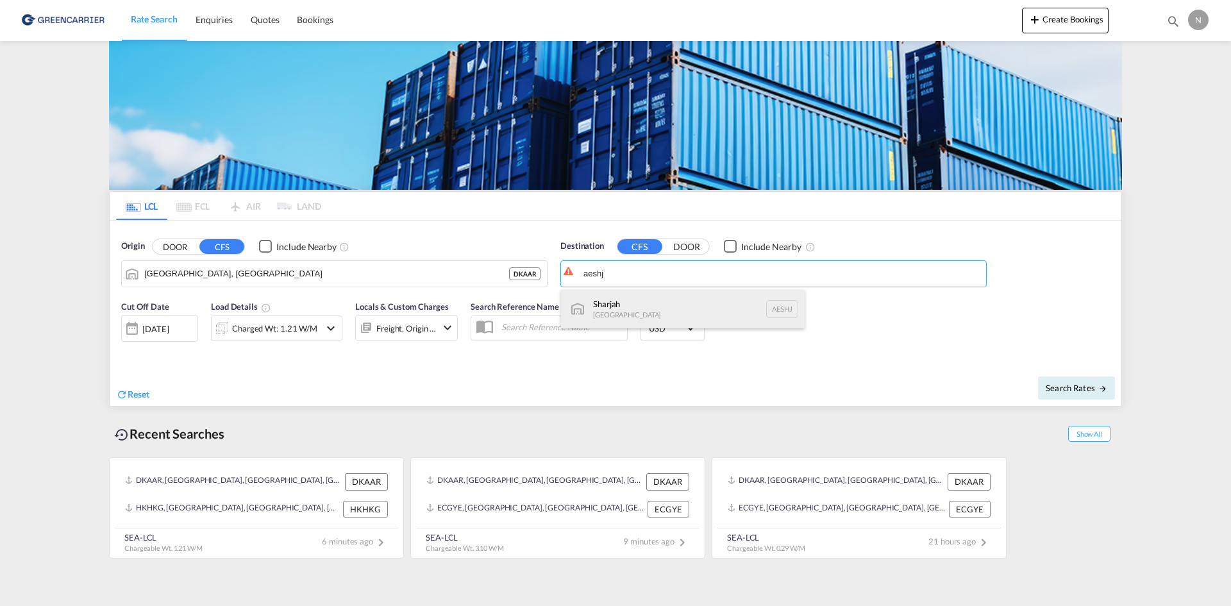
click at [626, 314] on div "Sharjah [GEOGRAPHIC_DATA] AESHJ" at bounding box center [683, 309] width 244 height 38
type input "Sharjah, AESHJ"
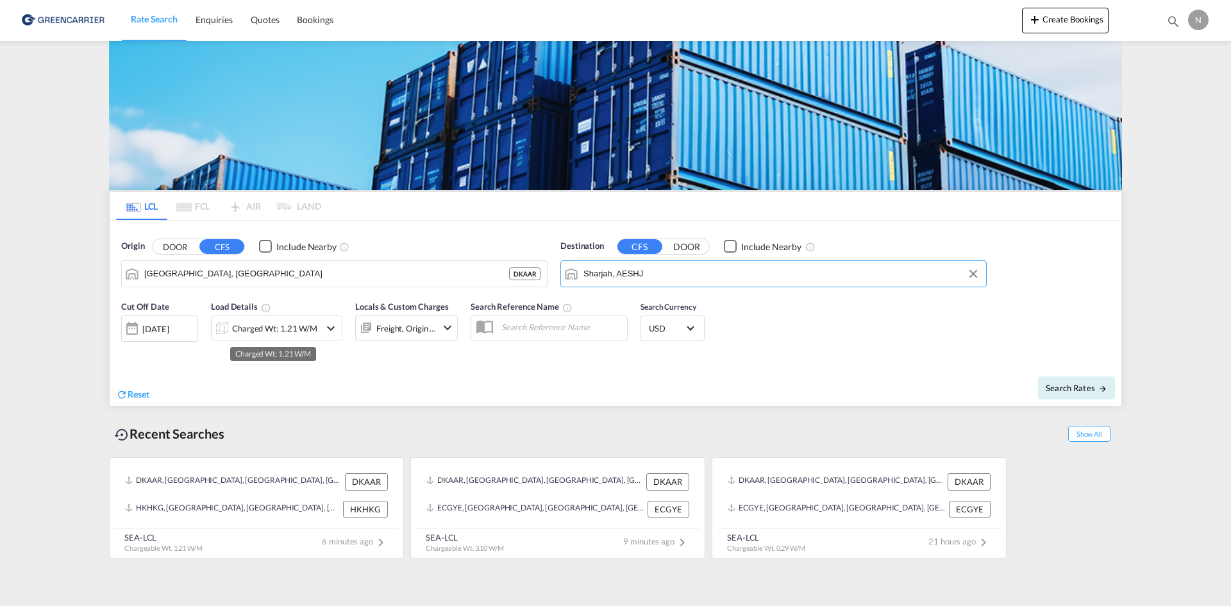
click at [262, 322] on div "Charged Wt: 1.21 W/M" at bounding box center [274, 328] width 85 height 18
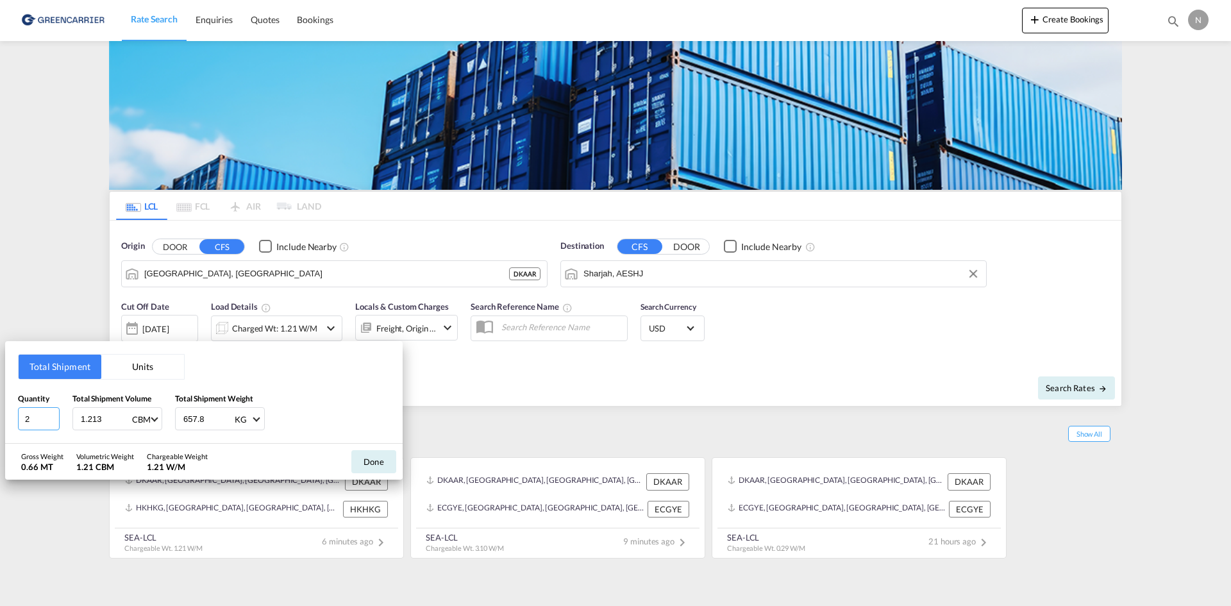
type input "2"
click at [53, 414] on input "2" at bounding box center [39, 418] width 42 height 23
click at [94, 424] on input "1.213" at bounding box center [104, 419] width 51 height 22
click at [95, 424] on input "1.213" at bounding box center [104, 419] width 51 height 22
type input "1.565"
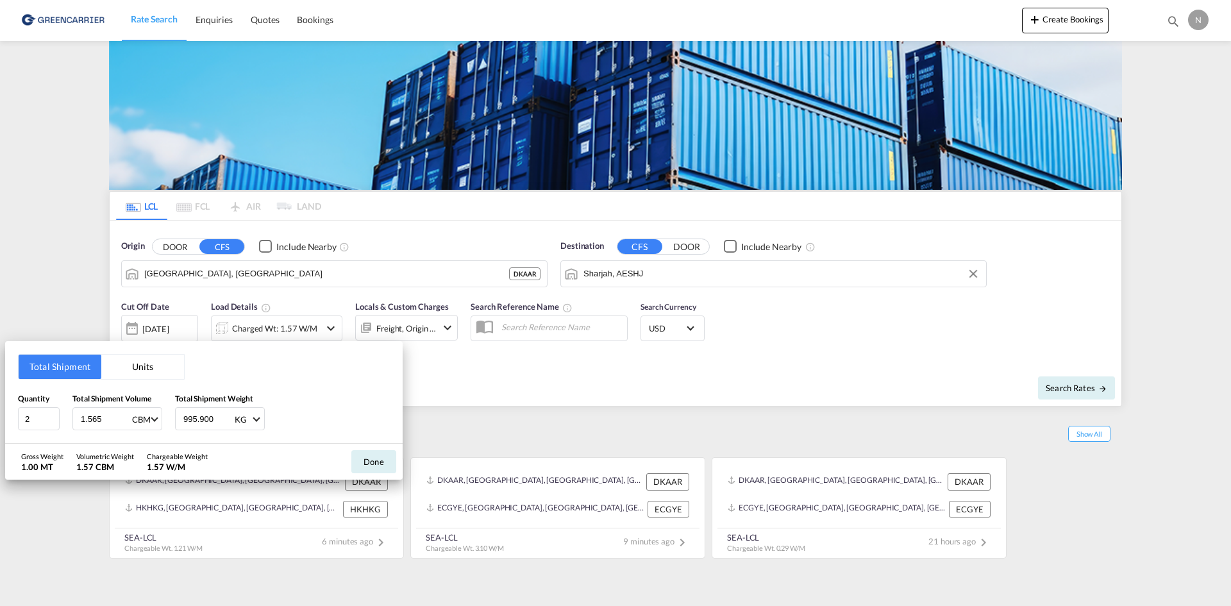
type input "995.900"
click at [365, 465] on button "Done" at bounding box center [373, 461] width 45 height 23
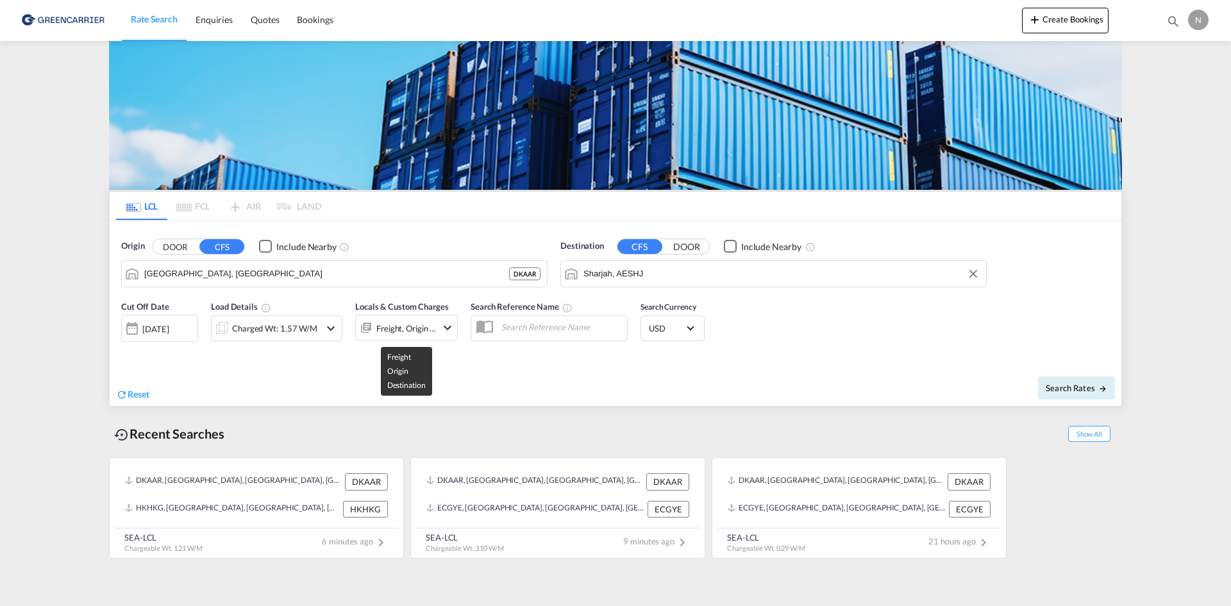
click at [379, 327] on div "Freight, Origin +1" at bounding box center [406, 328] width 60 height 18
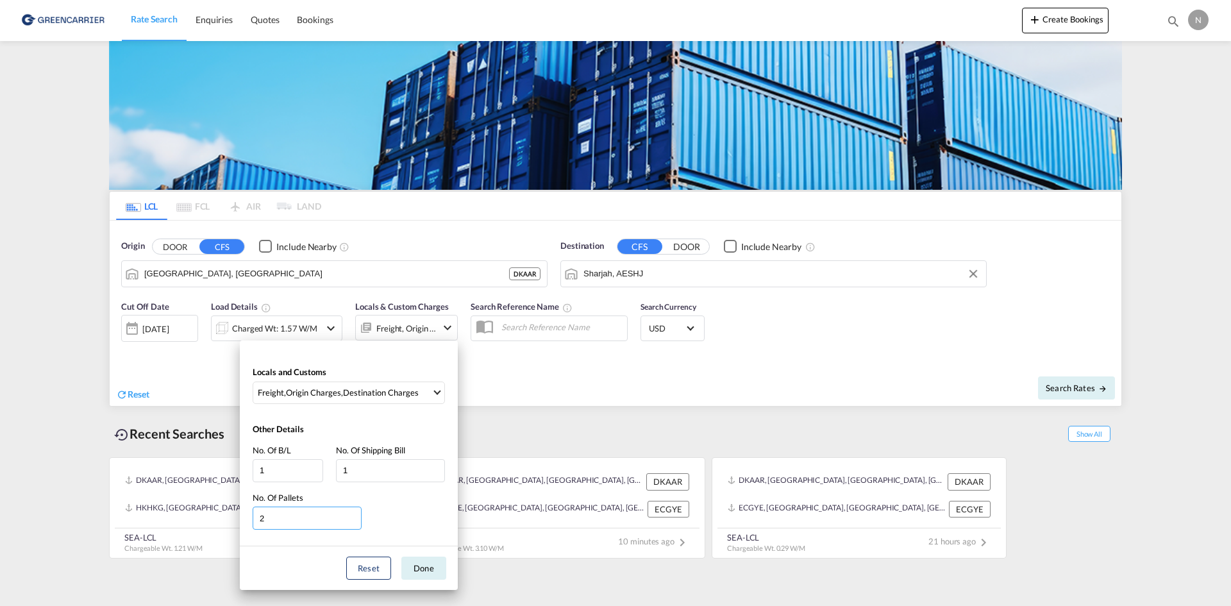
type input "2"
click at [356, 516] on input "2" at bounding box center [307, 517] width 109 height 23
click at [403, 565] on button "Done" at bounding box center [423, 567] width 45 height 23
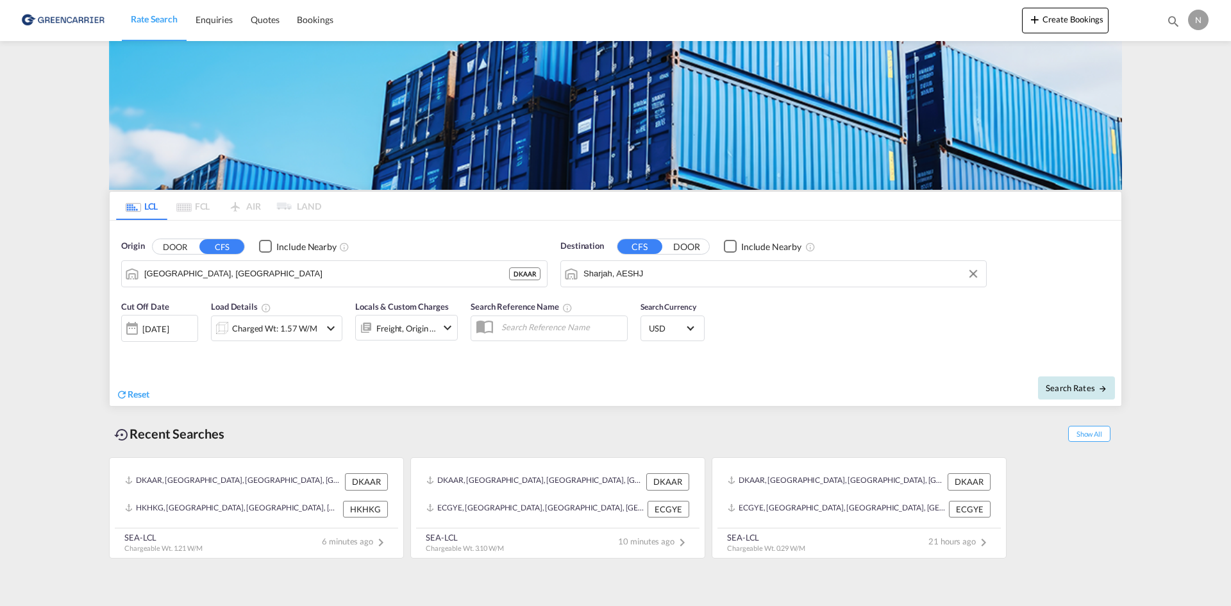
click at [1084, 390] on span "Search Rates" at bounding box center [1077, 388] width 62 height 10
type input "DKAAR to AESHJ / [DATE]"
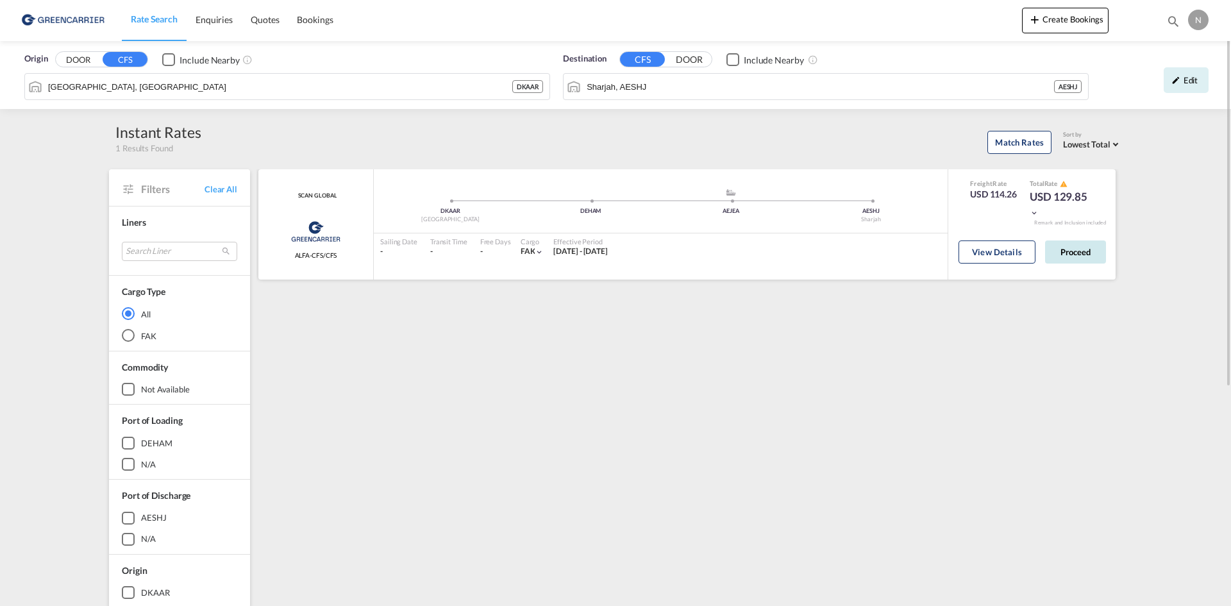
click at [1072, 252] on button "Proceed" at bounding box center [1075, 251] width 61 height 23
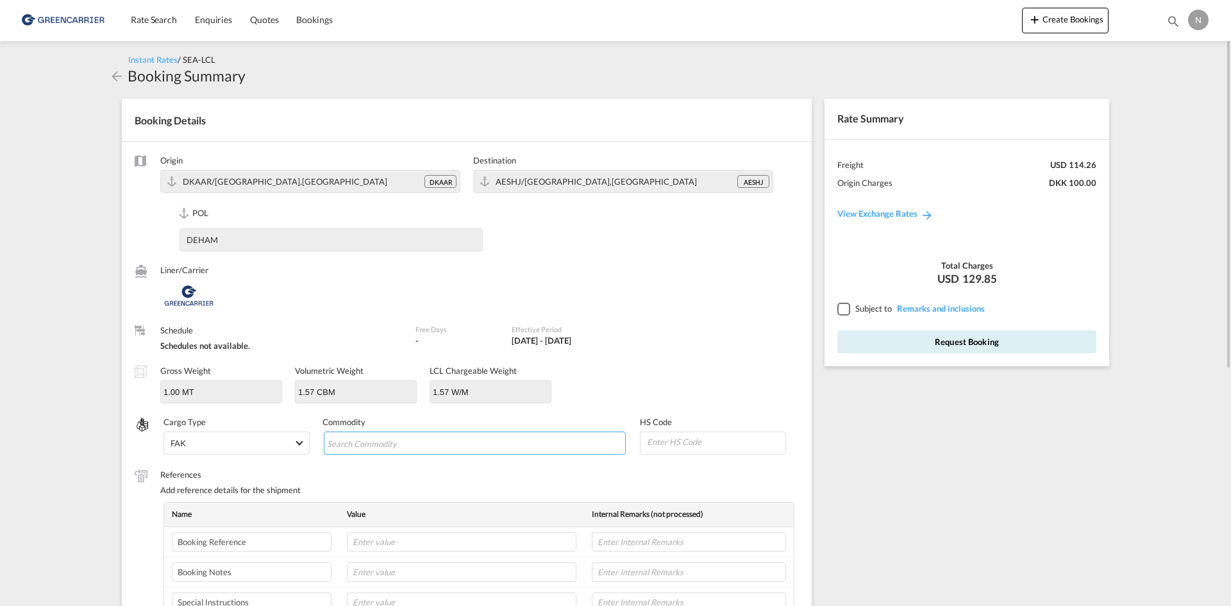
click at [376, 442] on input "Search Commodity" at bounding box center [385, 443] width 117 height 21
type input "ENZYMES"
type input "350790"
click at [429, 546] on input "text" at bounding box center [461, 541] width 229 height 19
paste input "CPH32106752"
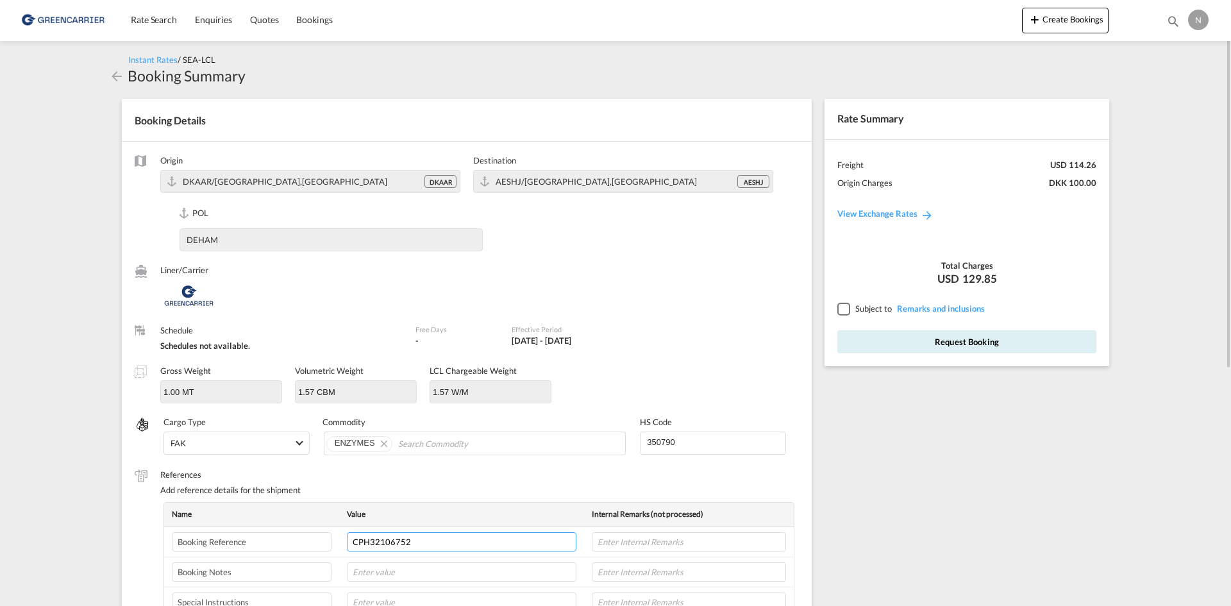
type input "CPH32106752"
type input "NOVONESIS"
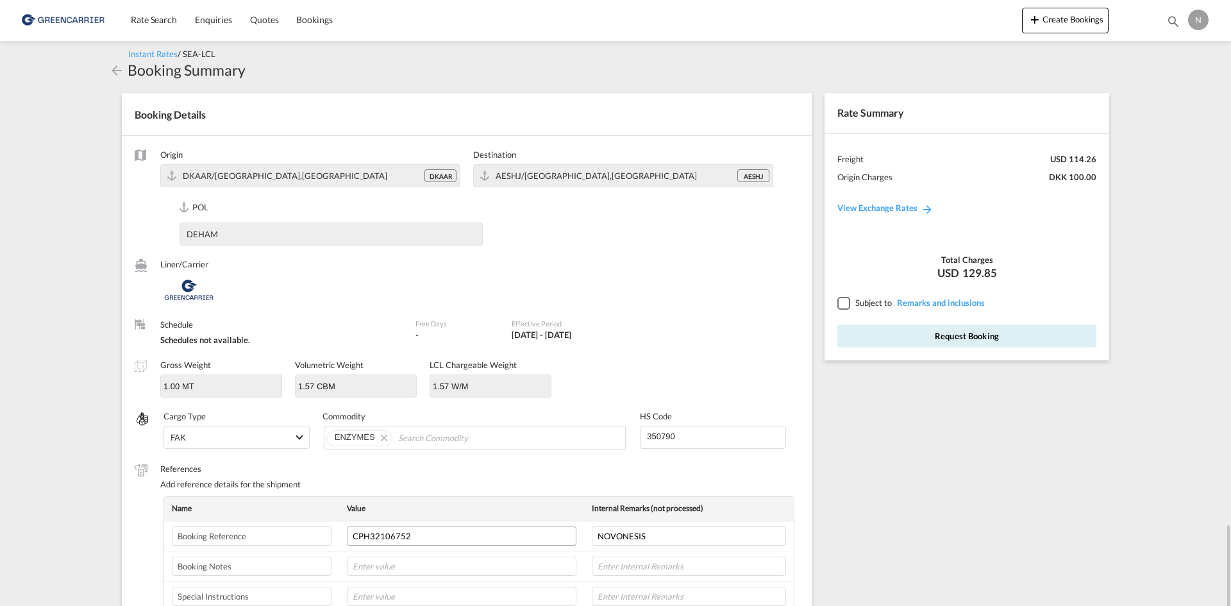
scroll to position [330, 0]
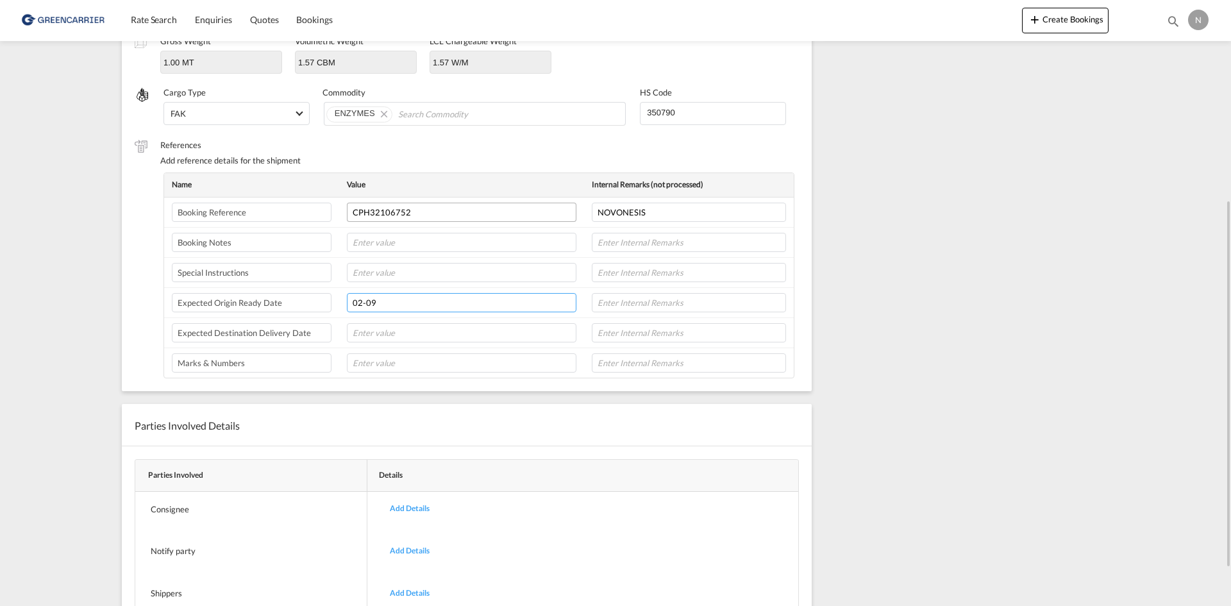
type input "02-09"
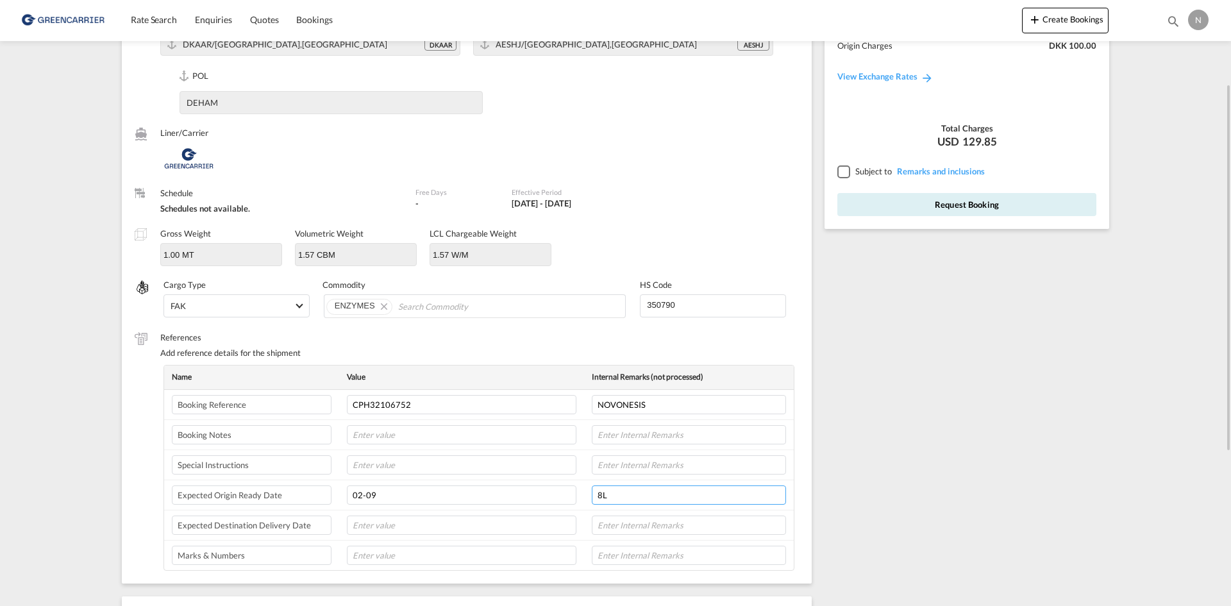
scroll to position [9, 0]
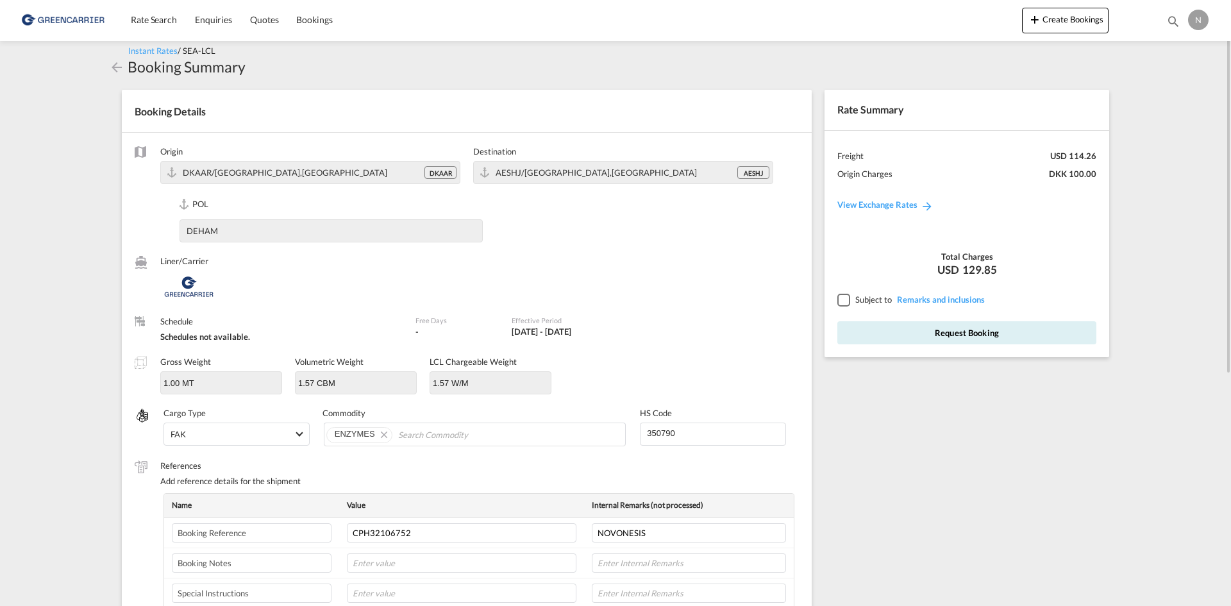
type input "8L"
click at [839, 302] on div at bounding box center [843, 300] width 12 height 12
click at [868, 331] on button "Request Booking" at bounding box center [966, 332] width 259 height 23
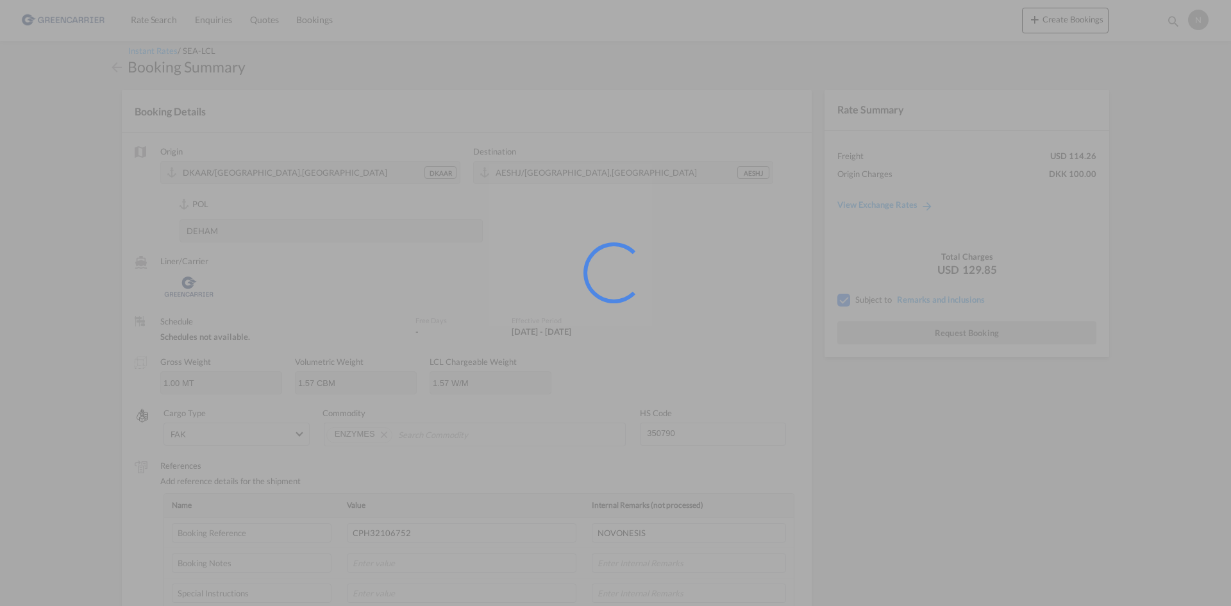
scroll to position [0, 0]
